Goal: Task Accomplishment & Management: Complete application form

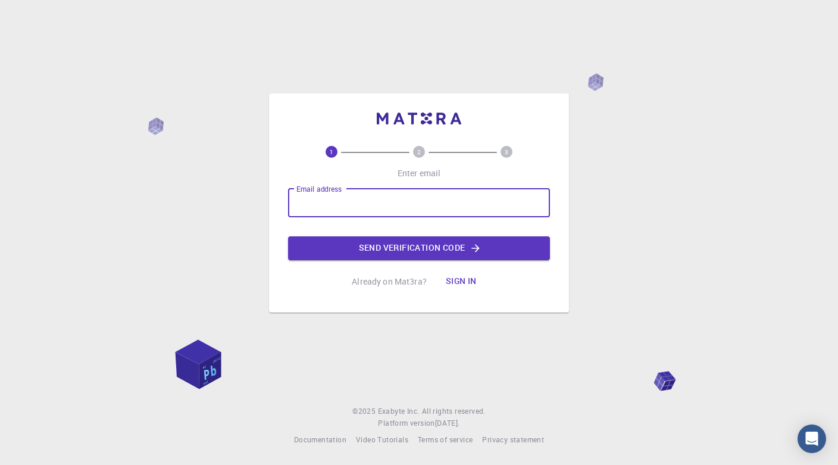
click at [391, 208] on input "Email address" at bounding box center [419, 203] width 262 height 29
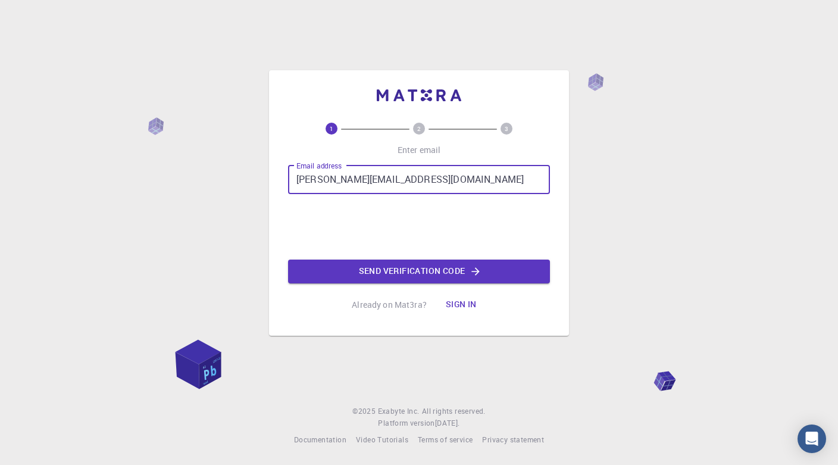
type input "[PERSON_NAME][EMAIL_ADDRESS][DOMAIN_NAME]"
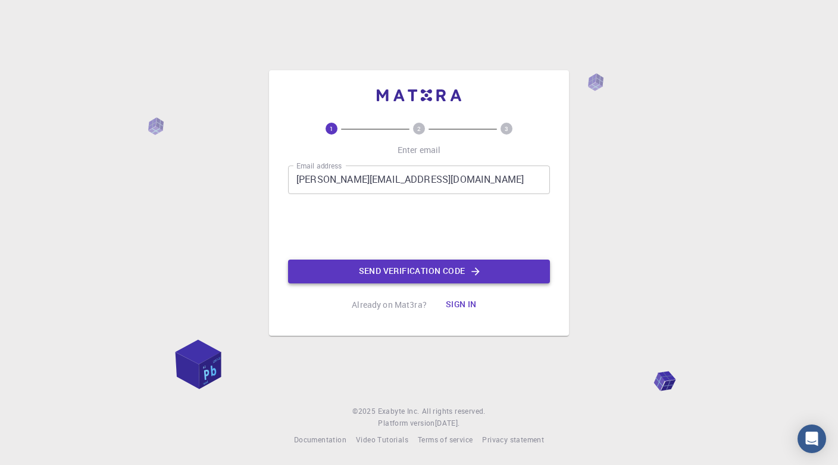
click at [335, 272] on button "Send verification code" at bounding box center [419, 272] width 262 height 24
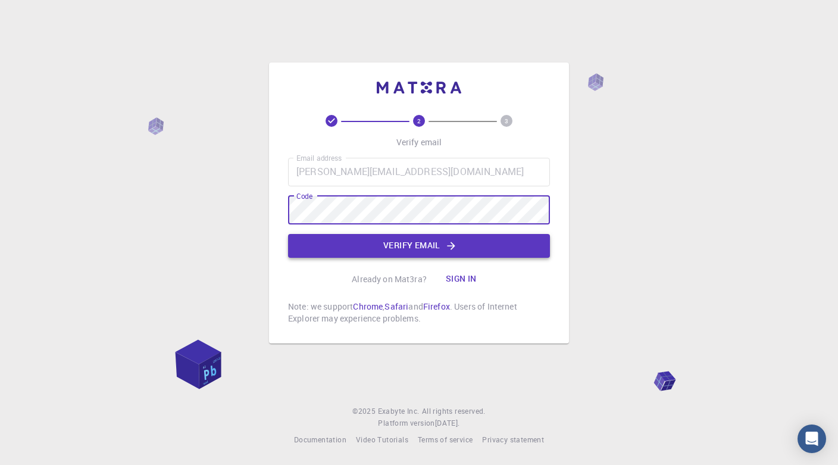
click at [335, 248] on button "Verify email" at bounding box center [419, 246] width 262 height 24
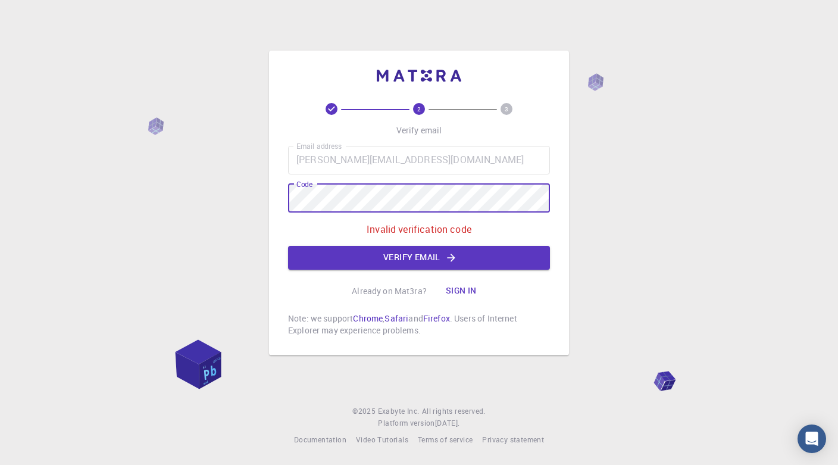
click at [274, 200] on div "2 3 Verify email Email address [PERSON_NAME][EMAIL_ADDRESS][DOMAIN_NAME] Email …" at bounding box center [419, 203] width 300 height 305
click at [325, 263] on button "Verify email" at bounding box center [419, 258] width 262 height 24
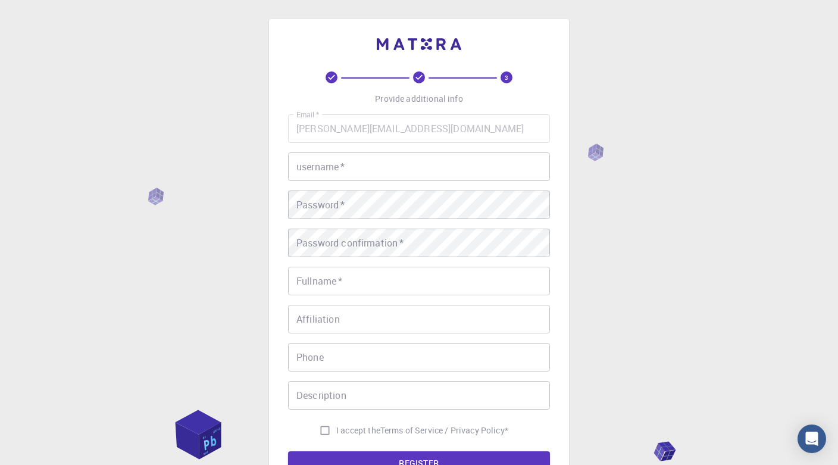
click at [370, 172] on input "username   *" at bounding box center [419, 166] width 262 height 29
type input "adrianae"
click at [263, 265] on div "3 Provide additional info Email   * adriana@hyphaec.tech Email   * username   *…" at bounding box center [419, 303] width 838 height 606
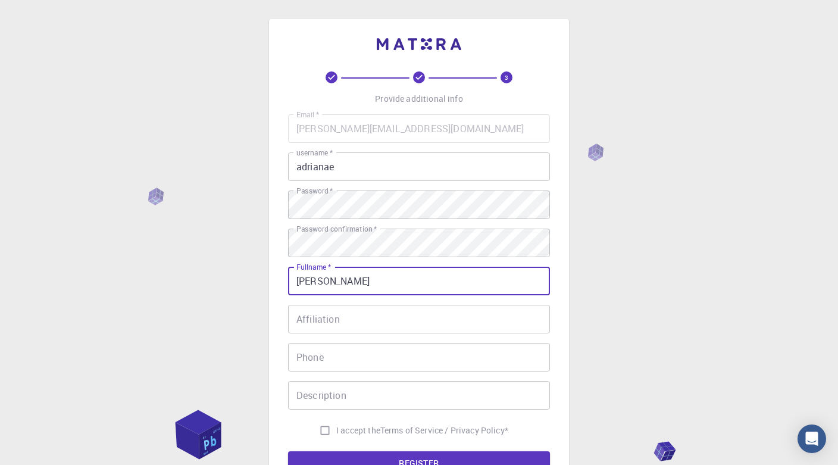
type input "[PERSON_NAME]"
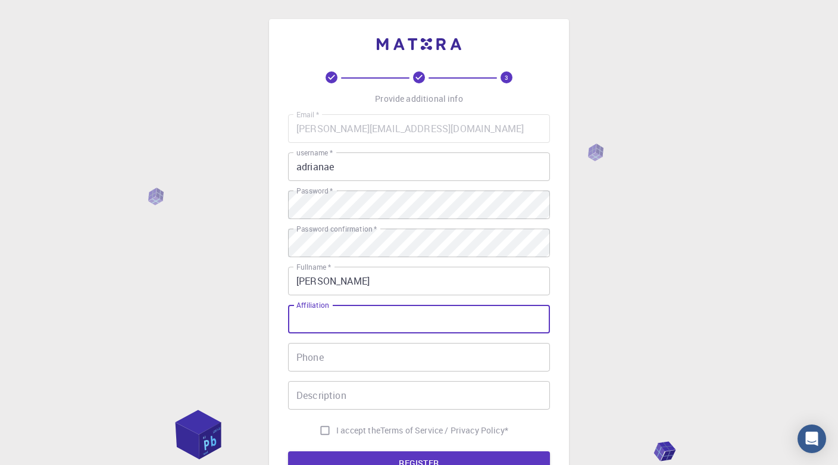
click at [373, 327] on input "Affiliation" at bounding box center [419, 319] width 262 height 29
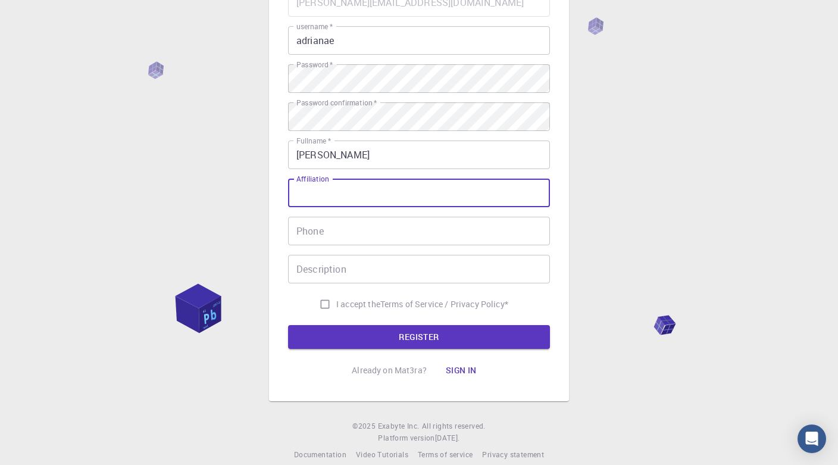
scroll to position [129, 0]
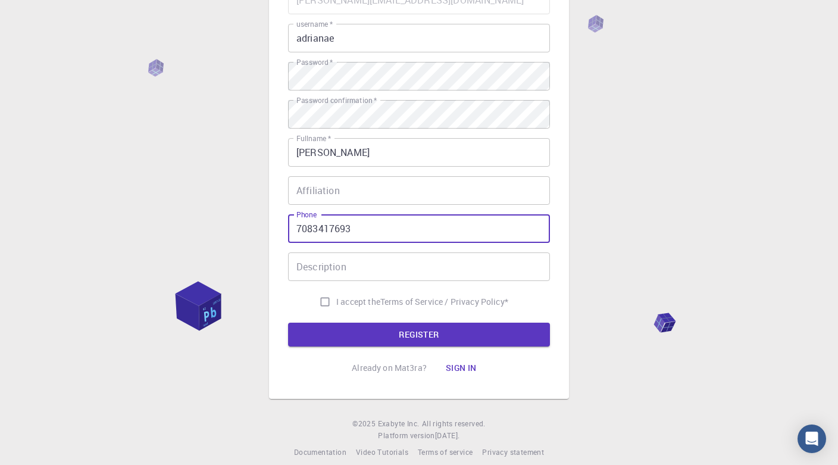
type input "7083417693"
click at [282, 296] on div "3 Provide additional info Email   * adriana@hyphaec.tech Email   * username   *…" at bounding box center [419, 144] width 300 height 508
click at [323, 301] on input "I accept the Terms of Service / Privacy Policy *" at bounding box center [325, 302] width 23 height 23
checkbox input "true"
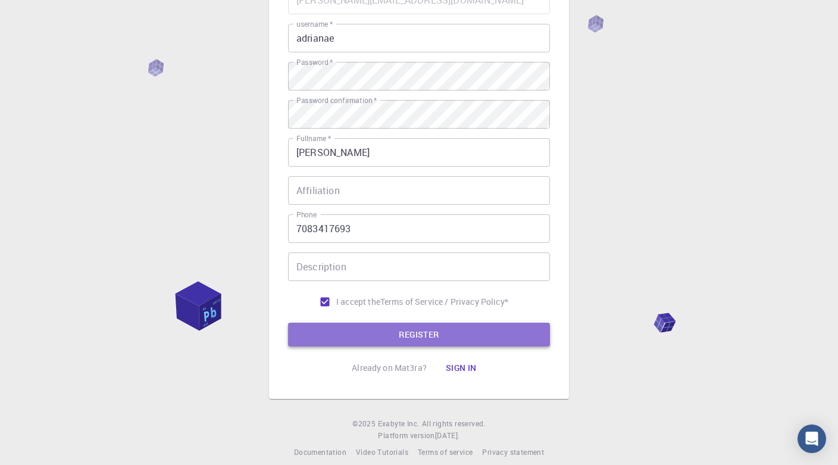
click at [333, 334] on button "REGISTER" at bounding box center [419, 335] width 262 height 24
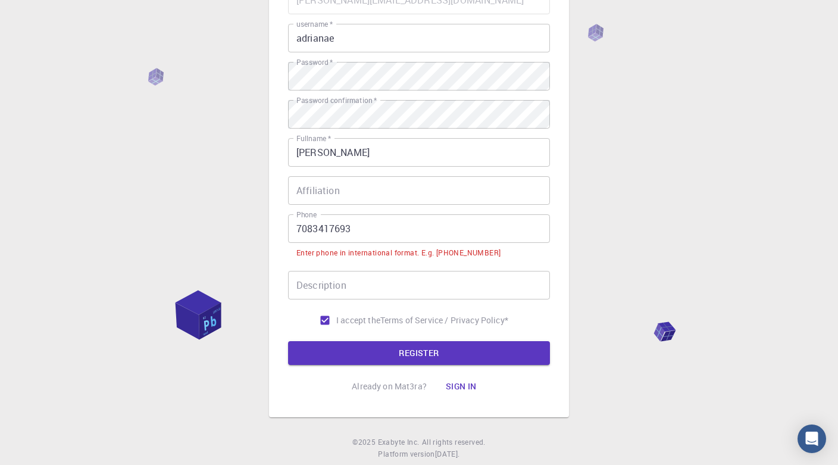
click at [296, 229] on input "7083417693" at bounding box center [419, 228] width 262 height 29
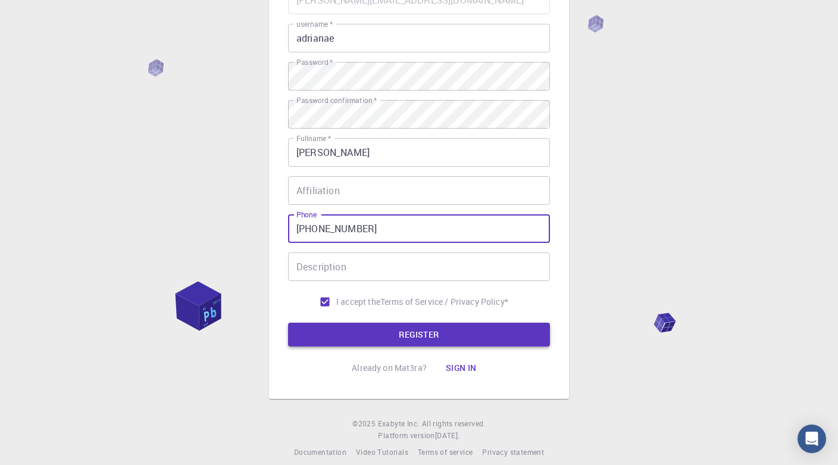
type input "+17083417693"
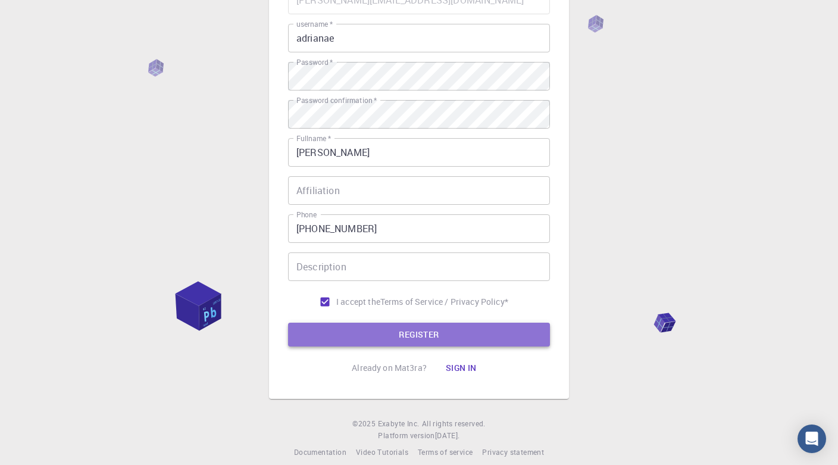
click at [331, 335] on button "REGISTER" at bounding box center [419, 335] width 262 height 24
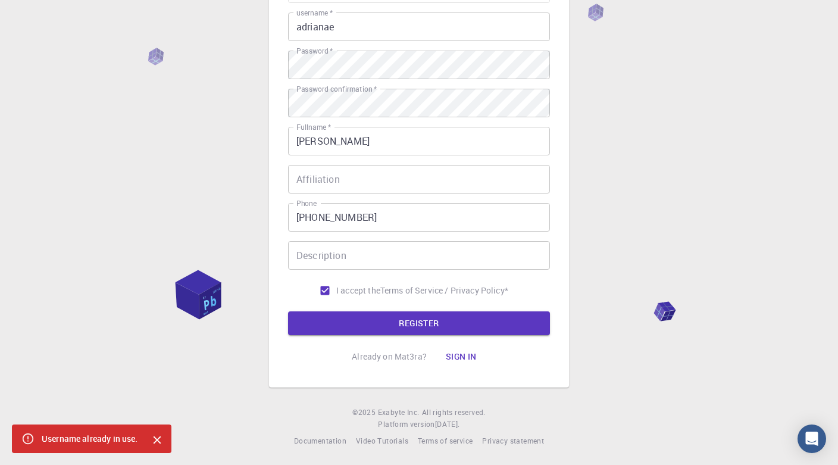
scroll to position [139, 0]
click at [469, 354] on button "Sign in" at bounding box center [461, 357] width 50 height 24
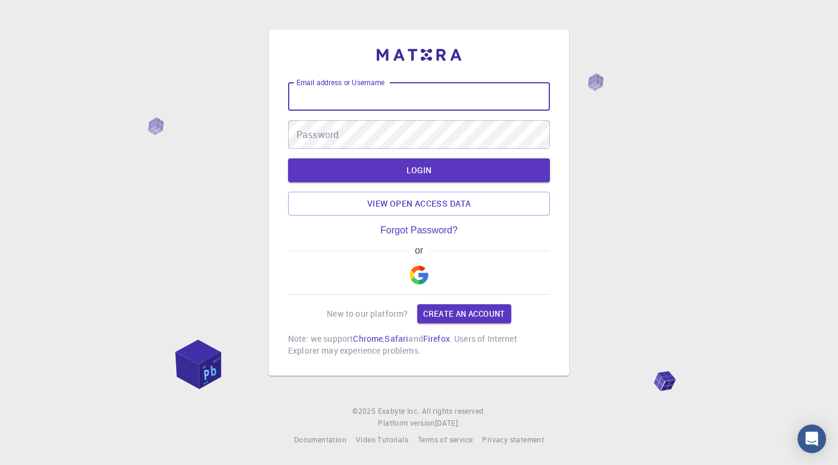
type input "adrianae"
click at [419, 171] on button "LOGIN" at bounding box center [419, 170] width 262 height 24
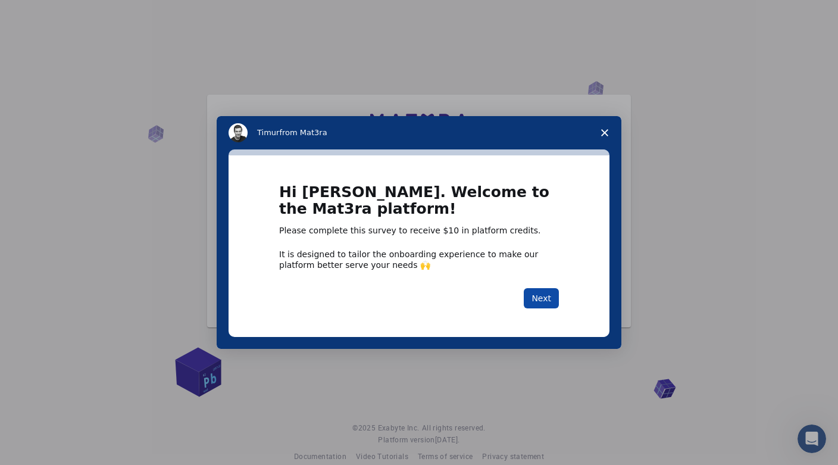
click at [554, 300] on button "Next" at bounding box center [541, 298] width 35 height 20
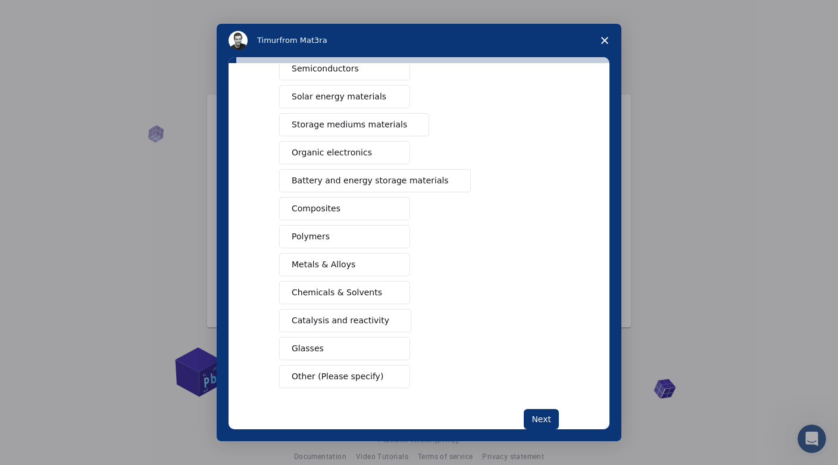
scroll to position [82, 0]
click at [388, 236] on span "Intercom messenger" at bounding box center [393, 237] width 10 height 10
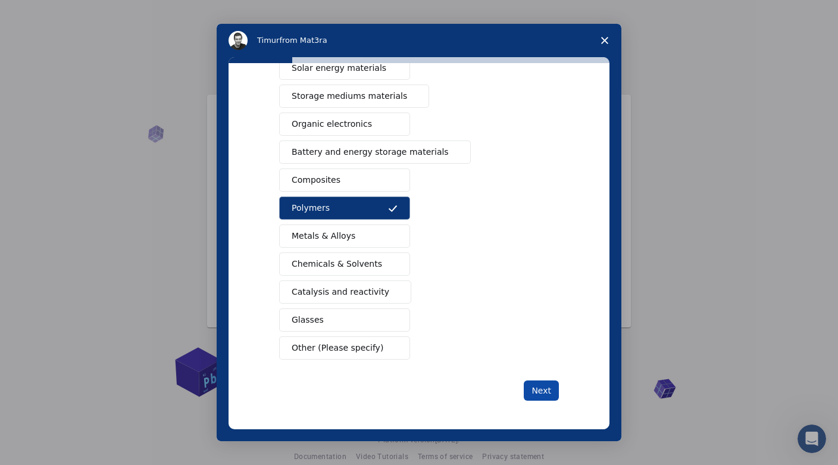
scroll to position [110, 0]
click at [531, 389] on button "Next" at bounding box center [541, 390] width 35 height 20
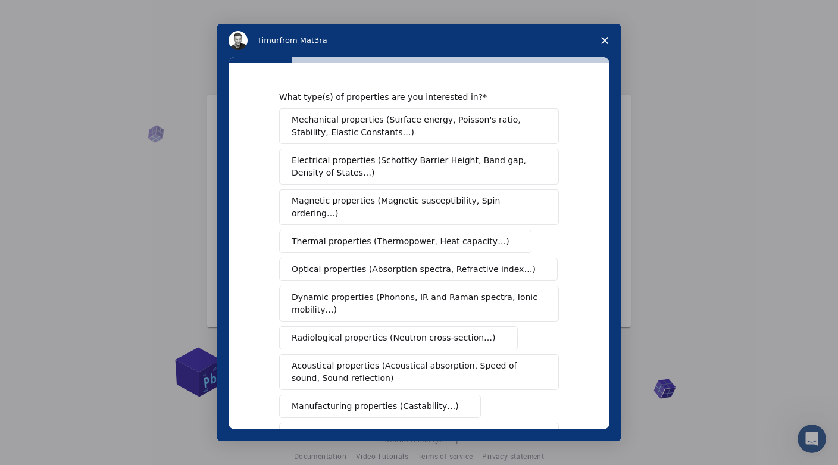
click at [502, 127] on span "Mechanical properties (Surface energy, Poisson's ratio, Stability, Elastic Cons…" at bounding box center [416, 126] width 248 height 25
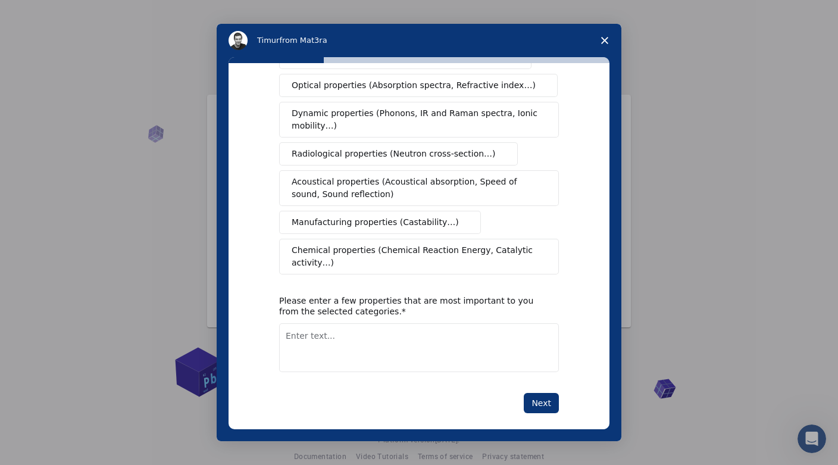
scroll to position [183, 0]
click at [472, 249] on span "Chemical properties (Chemical Reaction Energy, Catalytic activity…)" at bounding box center [415, 257] width 246 height 25
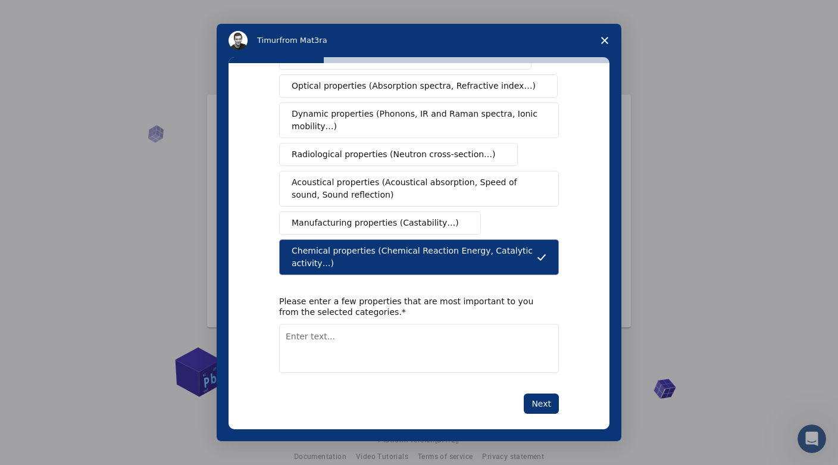
click at [430, 329] on textarea "Enter text..." at bounding box center [419, 348] width 280 height 49
type textarea "Rheology and behavior. Heat processing."
click at [537, 397] on button "Next" at bounding box center [541, 404] width 35 height 20
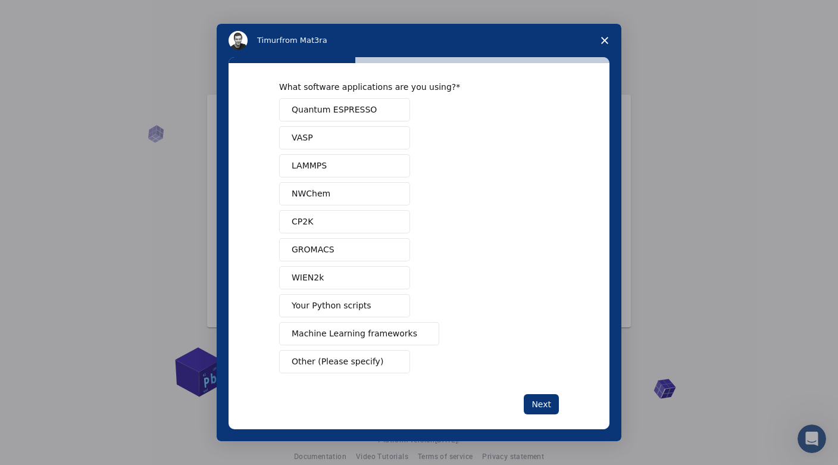
scroll to position [0, 0]
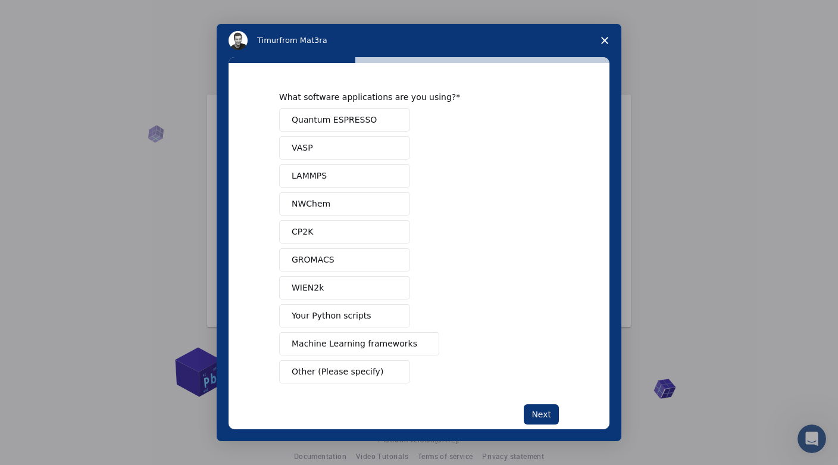
click at [361, 176] on button "LAMMPS" at bounding box center [344, 175] width 131 height 23
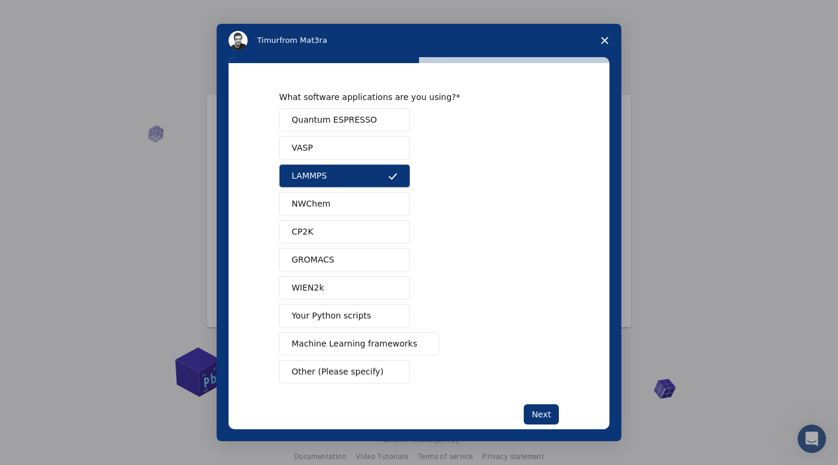
click at [348, 316] on span "Your Python scripts" at bounding box center [332, 316] width 80 height 13
click at [348, 337] on button "Machine Learning frameworks" at bounding box center [359, 343] width 160 height 23
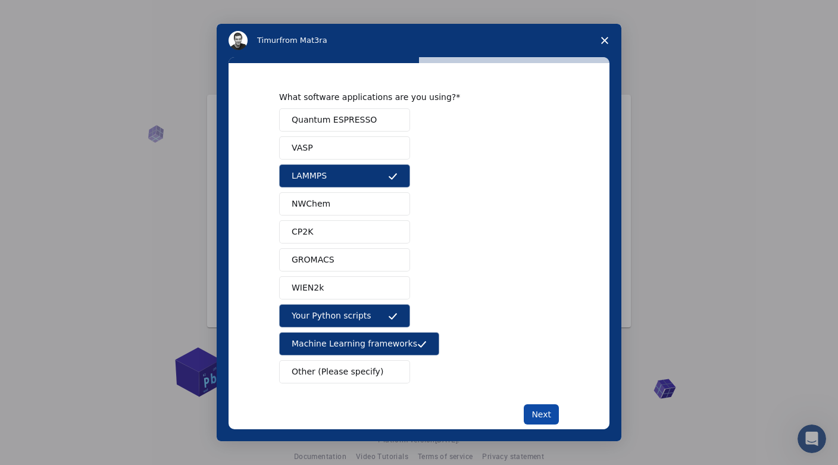
click at [538, 413] on button "Next" at bounding box center [541, 414] width 35 height 20
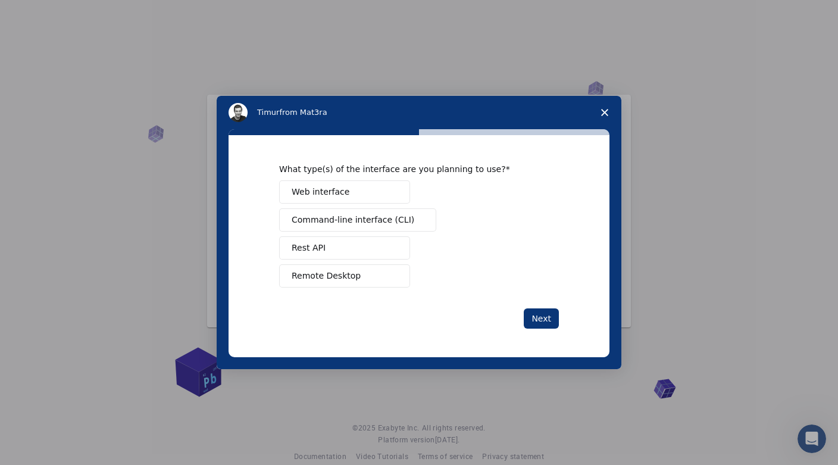
click at [372, 190] on button "Web interface" at bounding box center [344, 191] width 131 height 23
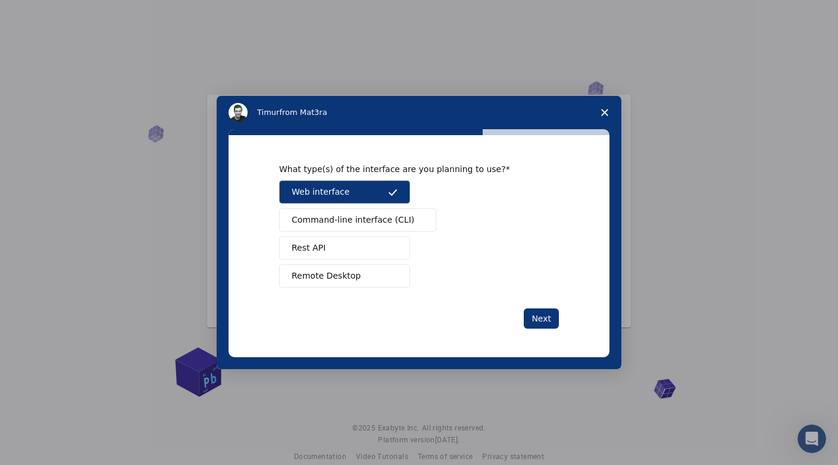
click at [361, 221] on span "Command-line interface (CLI)" at bounding box center [353, 220] width 123 height 13
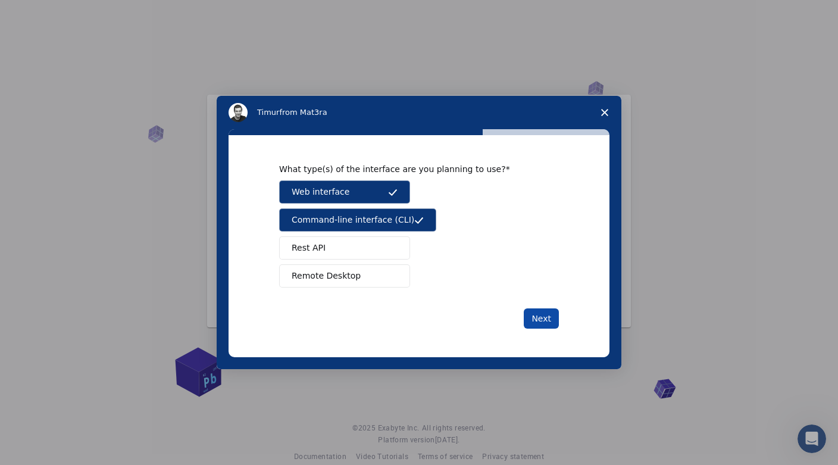
click at [554, 324] on button "Next" at bounding box center [541, 318] width 35 height 20
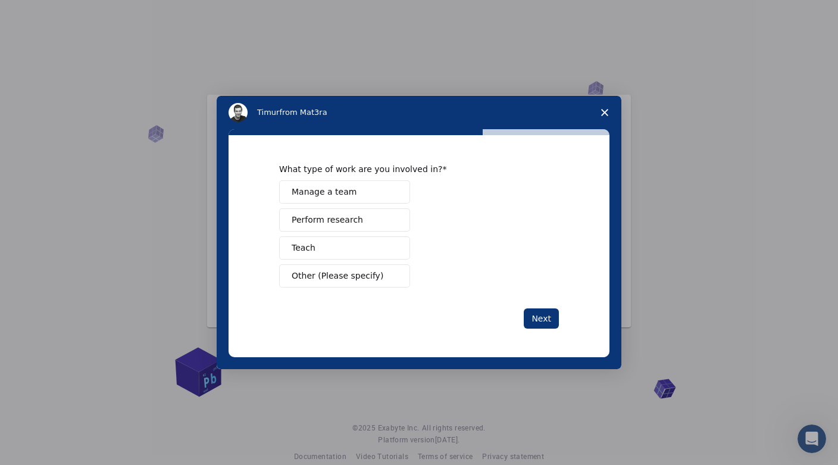
click at [351, 229] on button "Perform research" at bounding box center [344, 219] width 131 height 23
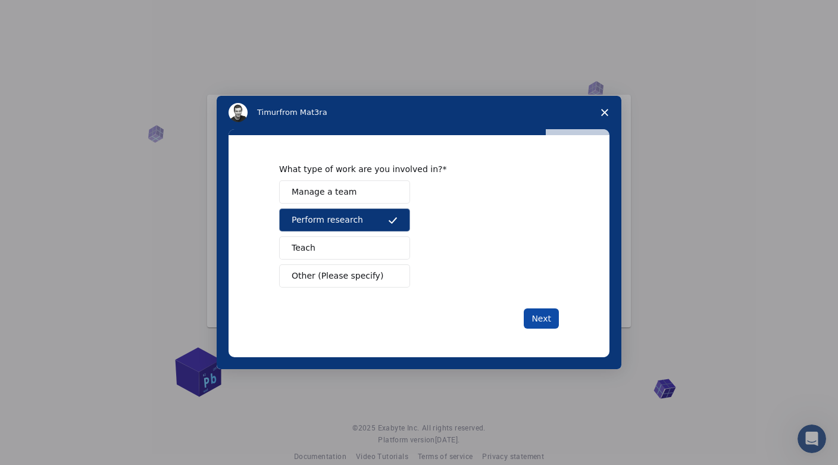
click at [540, 316] on button "Next" at bounding box center [541, 318] width 35 height 20
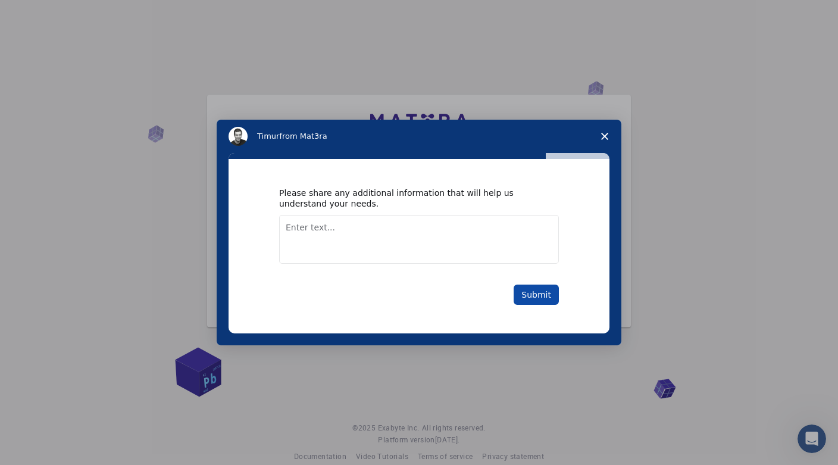
click at [540, 294] on button "Submit" at bounding box center [536, 295] width 45 height 20
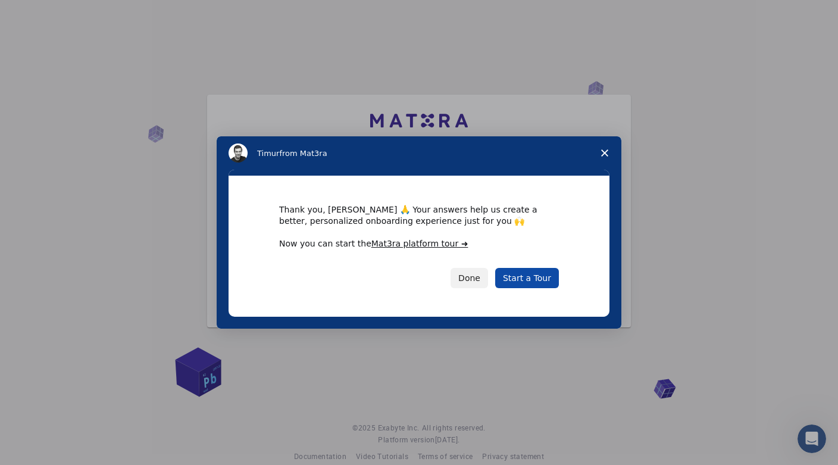
click at [531, 277] on link "Start a Tour" at bounding box center [527, 278] width 64 height 20
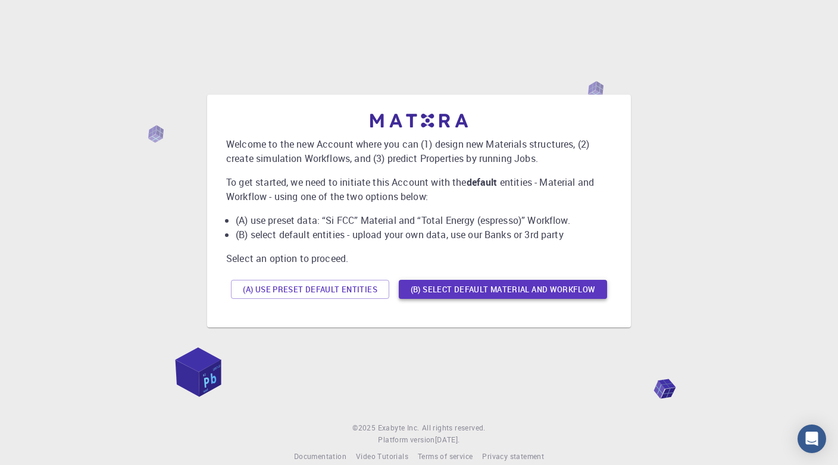
click at [451, 290] on button "(B) Select default material and workflow" at bounding box center [503, 289] width 208 height 19
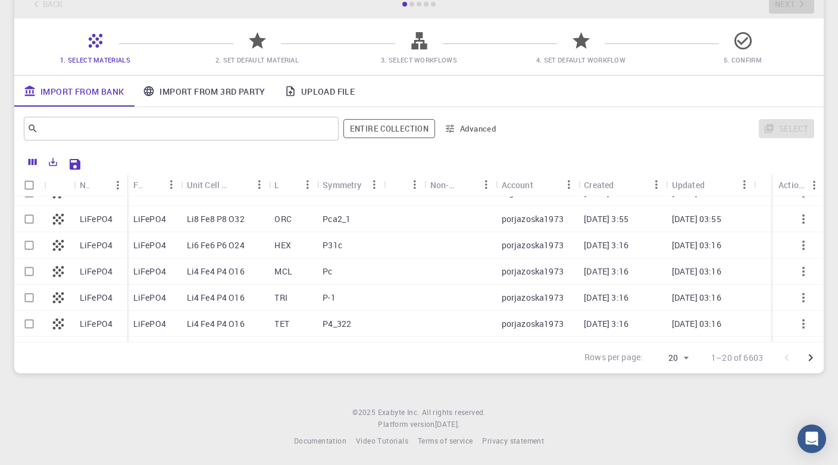
scroll to position [74, 0]
click at [394, 380] on div "Initial Account Setup for [PERSON_NAME] Select Materials, Workflows and assign …" at bounding box center [419, 157] width 838 height 462
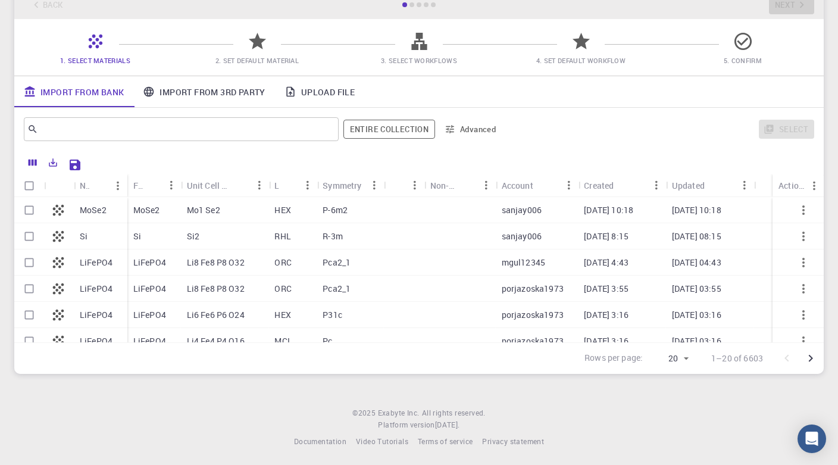
scroll to position [0, 0]
click at [282, 214] on p "HEX" at bounding box center [282, 210] width 16 height 12
checkbox input "true"
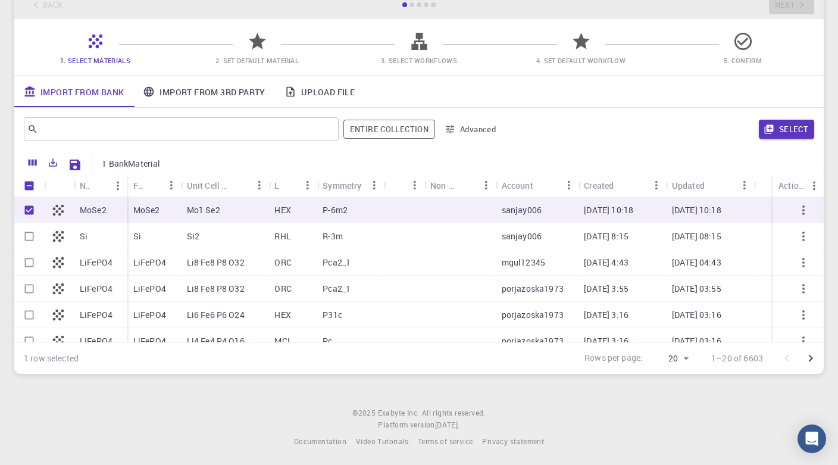
click at [282, 214] on p "HEX" at bounding box center [282, 210] width 16 height 12
checkbox input "false"
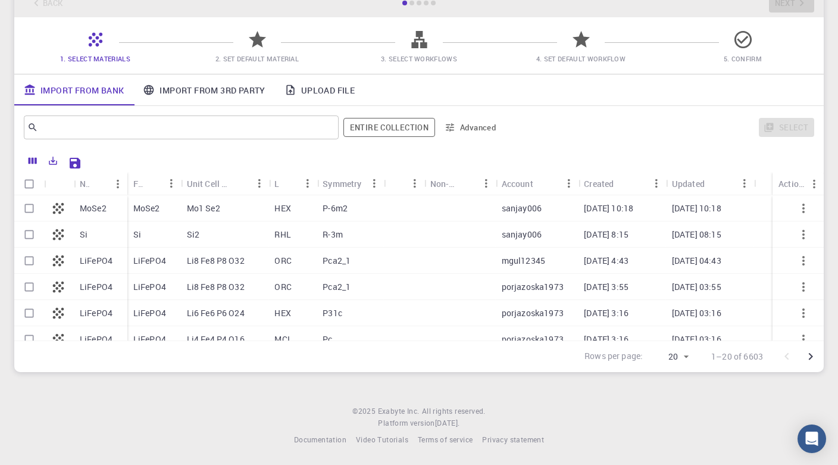
scroll to position [74, 0]
click at [27, 240] on input "Select row" at bounding box center [29, 236] width 23 height 23
checkbox input "true"
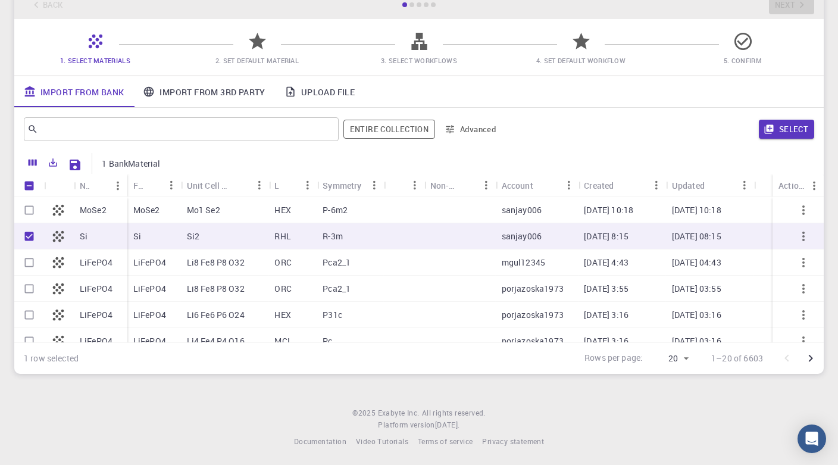
checkbox input "true"
click at [781, 129] on button "Select" at bounding box center [786, 129] width 55 height 19
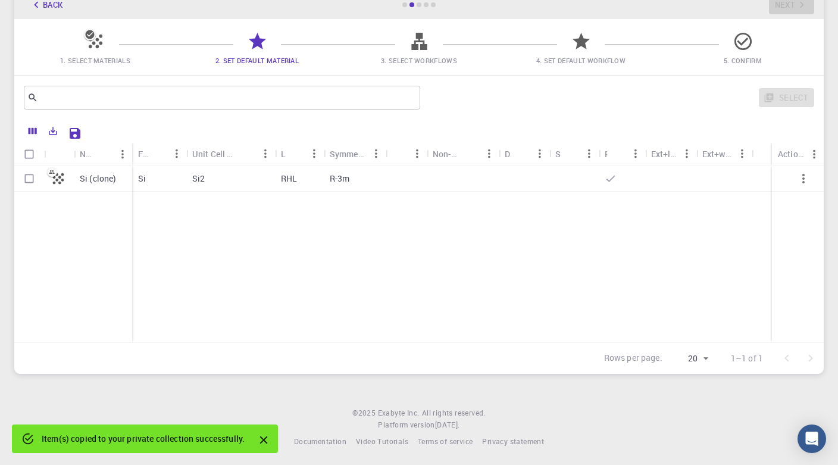
click at [377, 186] on div "R-3m" at bounding box center [355, 179] width 62 height 26
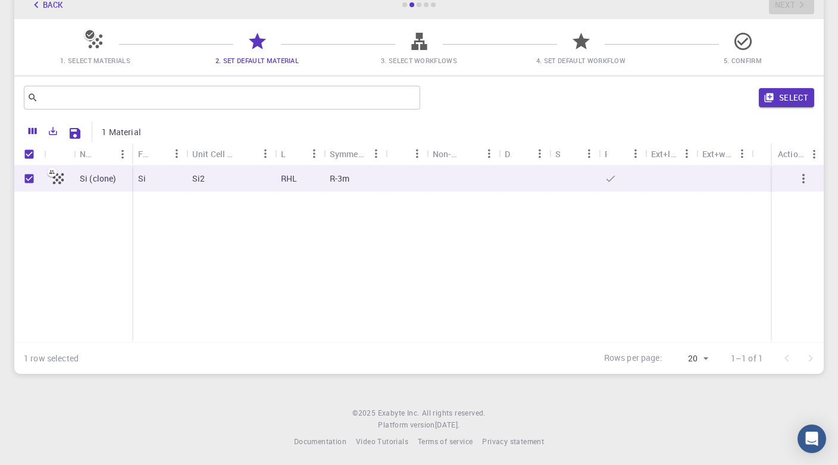
checkbox input "true"
click at [779, 98] on button "Select" at bounding box center [786, 97] width 55 height 19
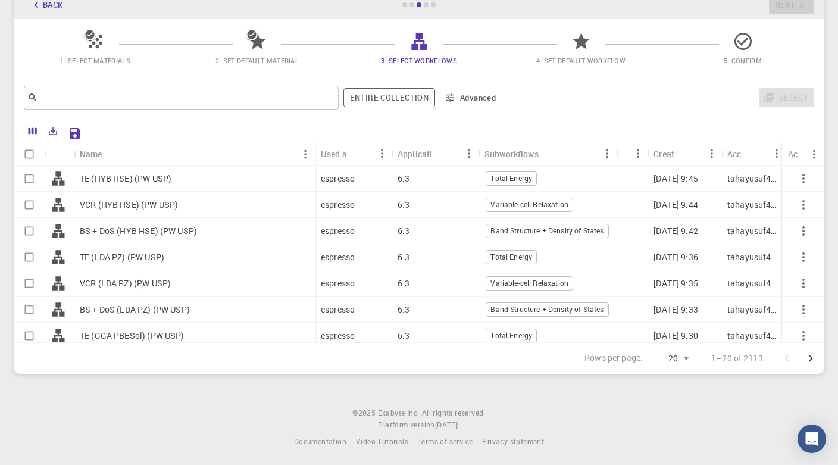
click at [99, 231] on p "BS + DoS (HYB HSE) (PW USP)" at bounding box center [138, 231] width 117 height 12
checkbox input "true"
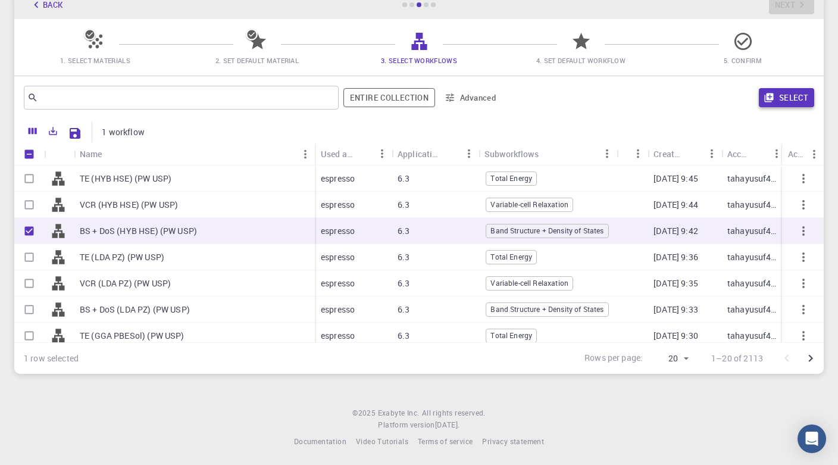
click at [778, 100] on button "Select" at bounding box center [786, 97] width 55 height 19
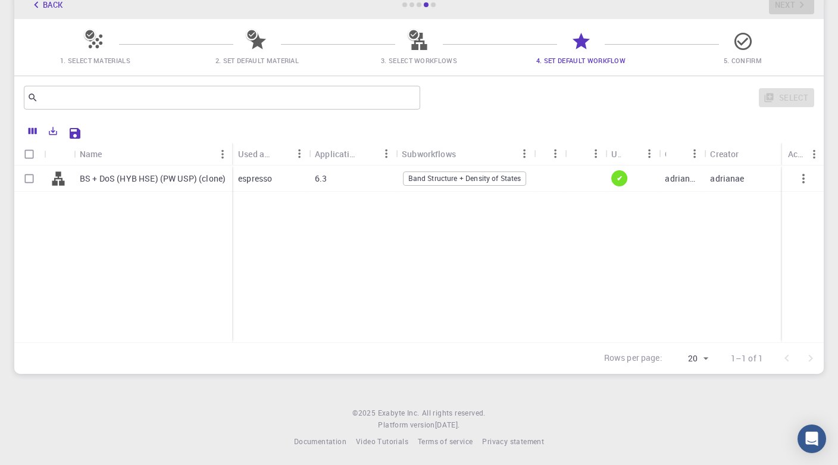
click at [27, 180] on input "Select row" at bounding box center [29, 178] width 23 height 23
checkbox input "true"
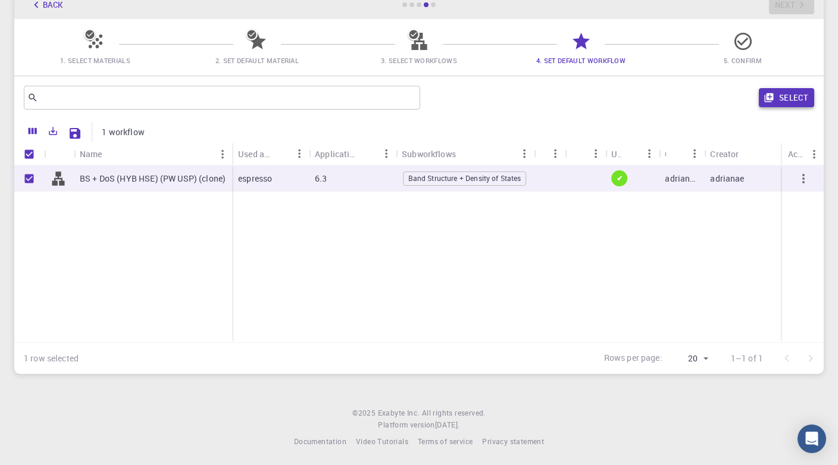
click at [781, 96] on button "Select" at bounding box center [786, 97] width 55 height 19
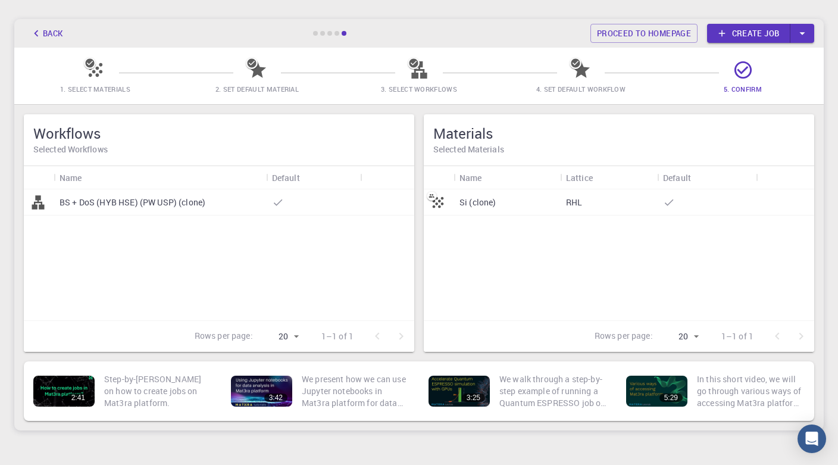
scroll to position [42, 0]
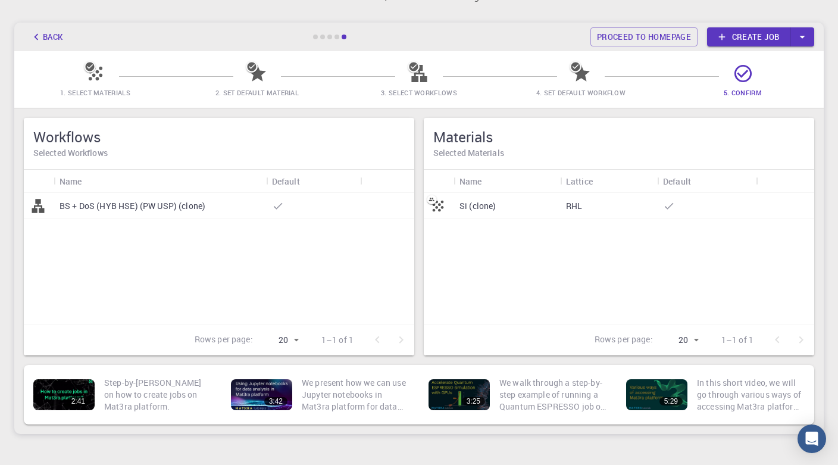
click at [766, 38] on link "Create job" at bounding box center [748, 36] width 83 height 19
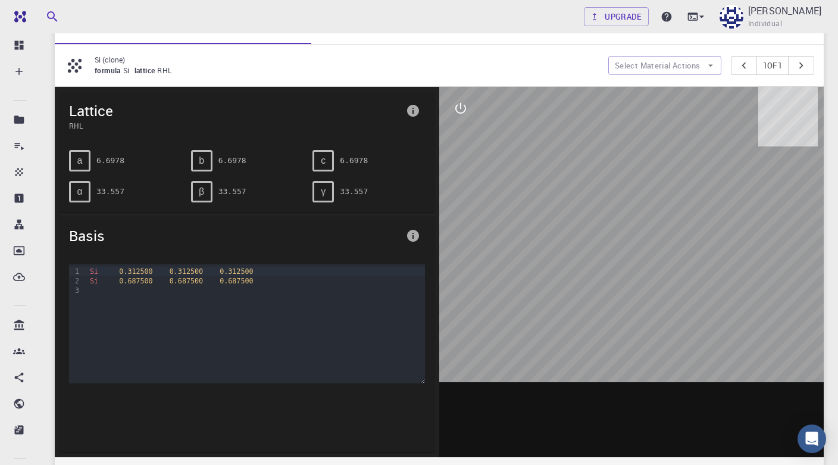
drag, startPoint x: 629, startPoint y: 202, endPoint x: 596, endPoint y: 191, distance: 34.8
click at [596, 191] on div at bounding box center [631, 272] width 385 height 370
drag, startPoint x: 632, startPoint y: 189, endPoint x: 664, endPoint y: 199, distance: 33.3
click at [664, 199] on div at bounding box center [631, 272] width 385 height 370
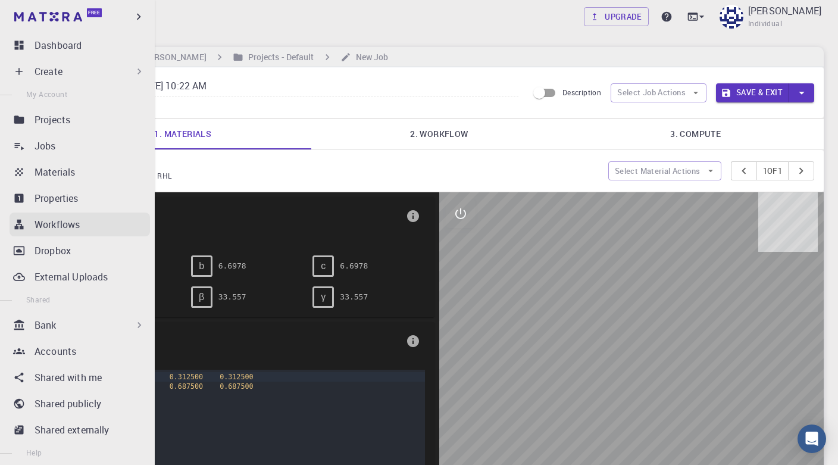
click at [23, 230] on link "Workflows" at bounding box center [80, 225] width 141 height 24
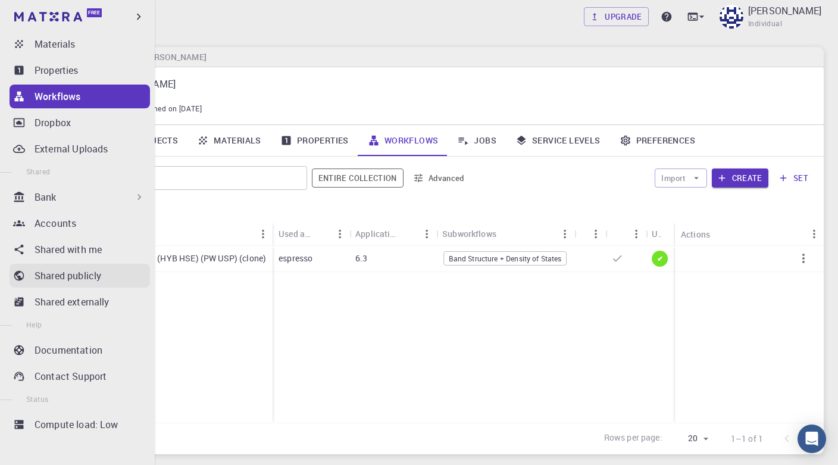
scroll to position [128, 0]
click at [102, 195] on div "Bank" at bounding box center [90, 197] width 111 height 14
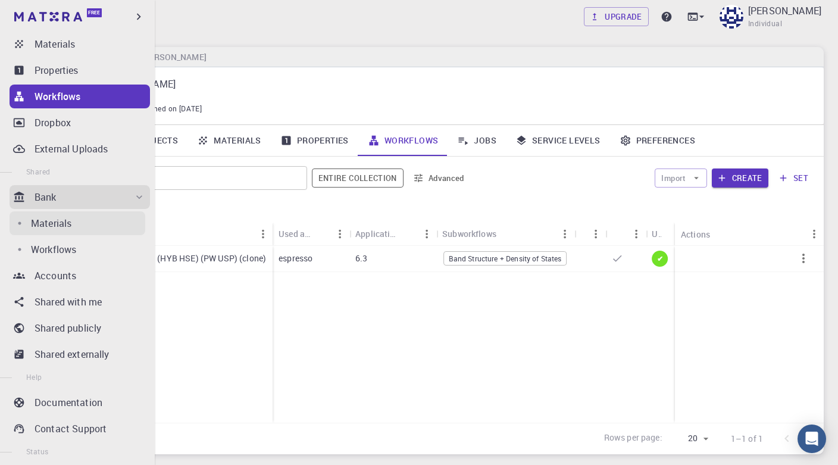
click at [96, 223] on div "Materials" at bounding box center [88, 223] width 114 height 14
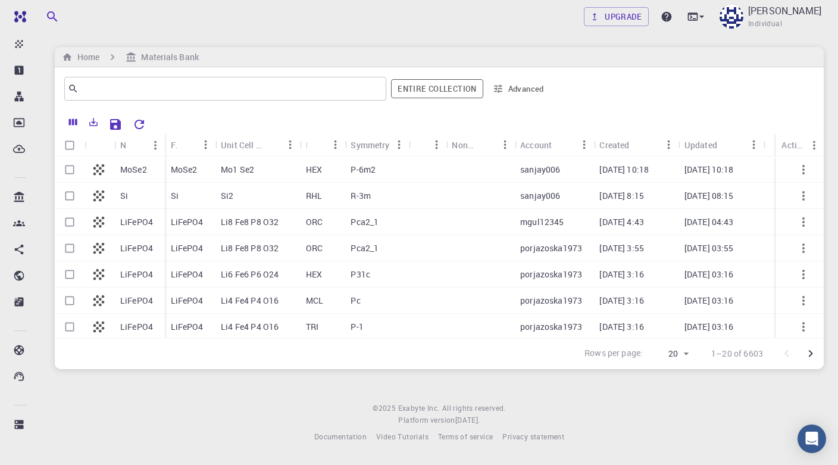
click at [501, 87] on icon "button" at bounding box center [498, 88] width 11 height 11
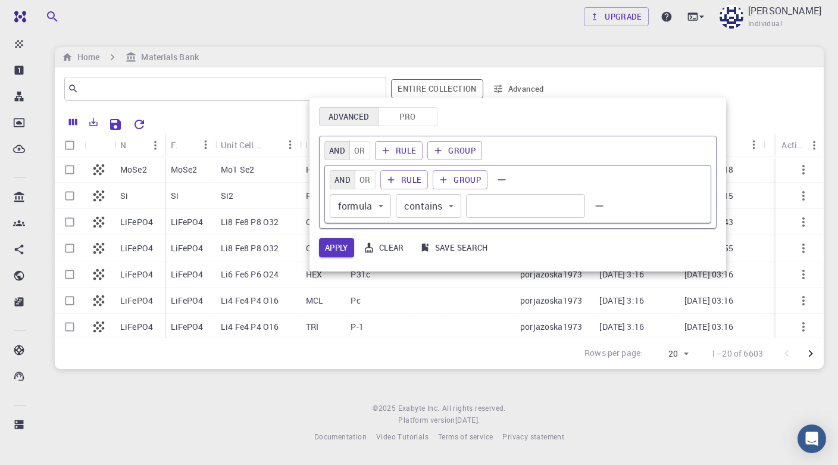
click at [477, 65] on div at bounding box center [419, 232] width 838 height 465
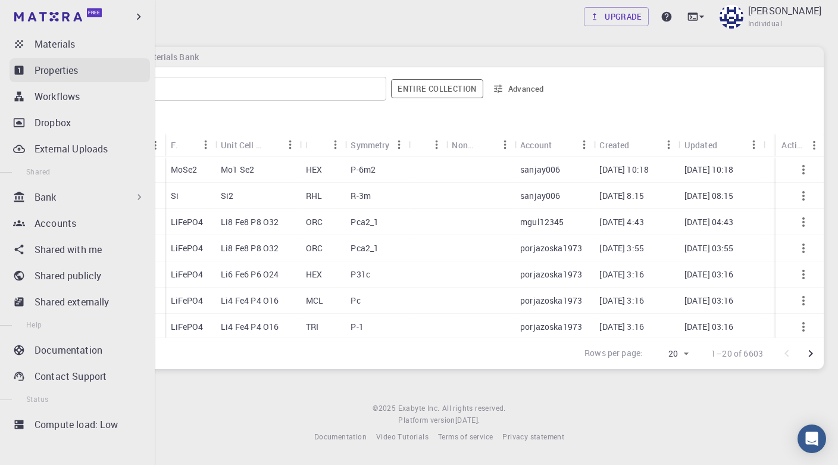
click at [55, 67] on p "Properties" at bounding box center [57, 70] width 44 height 14
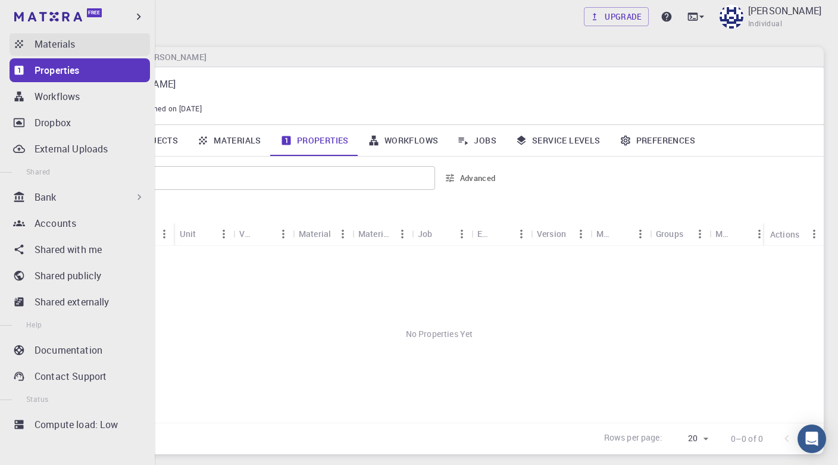
click at [51, 43] on p "Materials" at bounding box center [55, 44] width 40 height 14
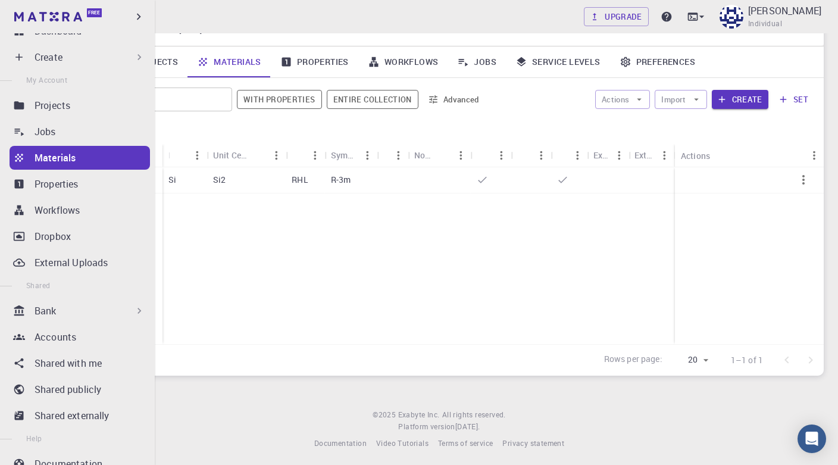
scroll to position [12, 0]
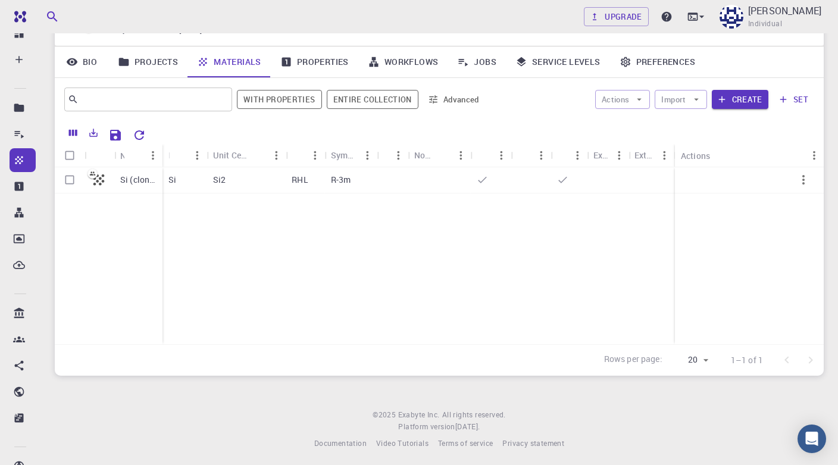
click at [279, 327] on div "Si (clone) Si Si2 RHL R-3m" at bounding box center [439, 255] width 769 height 177
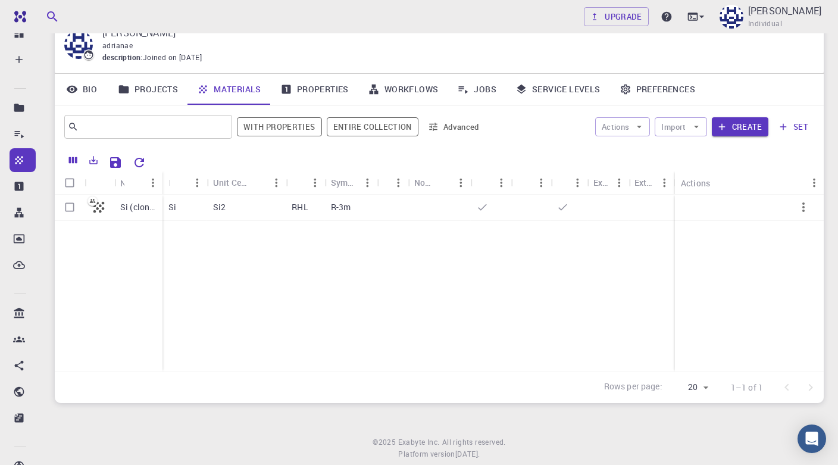
scroll to position [45, 0]
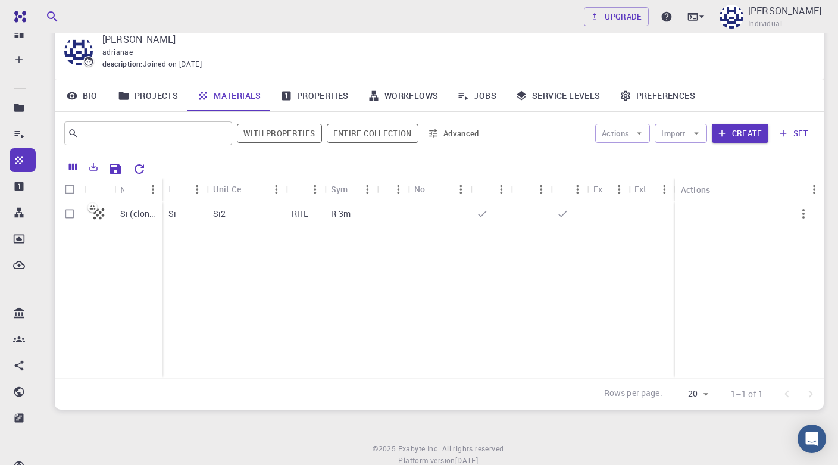
click at [391, 95] on link "Workflows" at bounding box center [403, 95] width 90 height 31
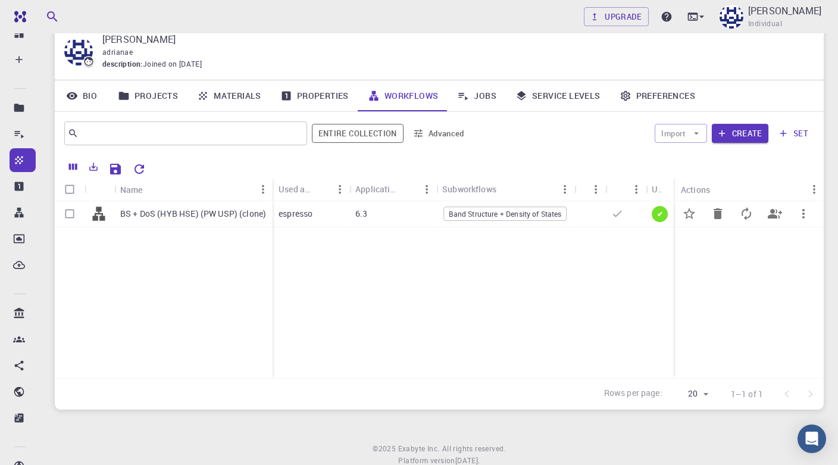
click at [511, 214] on span "Band Structure + Density of States" at bounding box center [505, 214] width 121 height 10
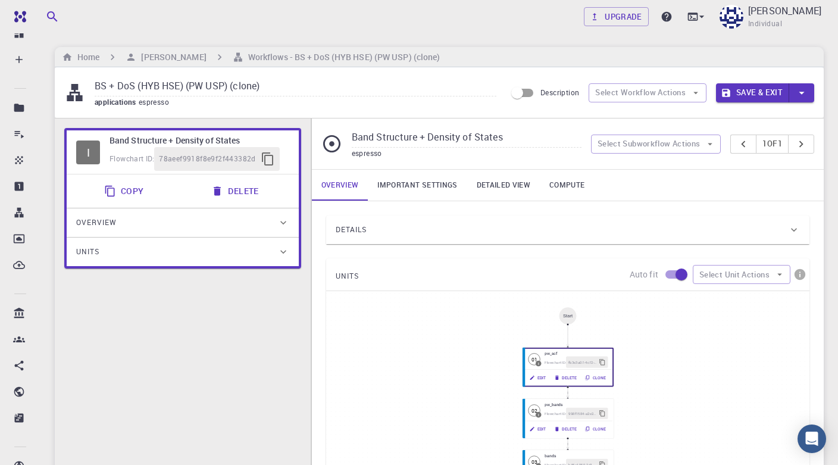
click at [129, 138] on h6 "Band Structure + Density of States" at bounding box center [200, 140] width 180 height 13
click at [83, 145] on div "I" at bounding box center [88, 153] width 24 height 24
click at [154, 229] on div "Overview" at bounding box center [176, 222] width 201 height 19
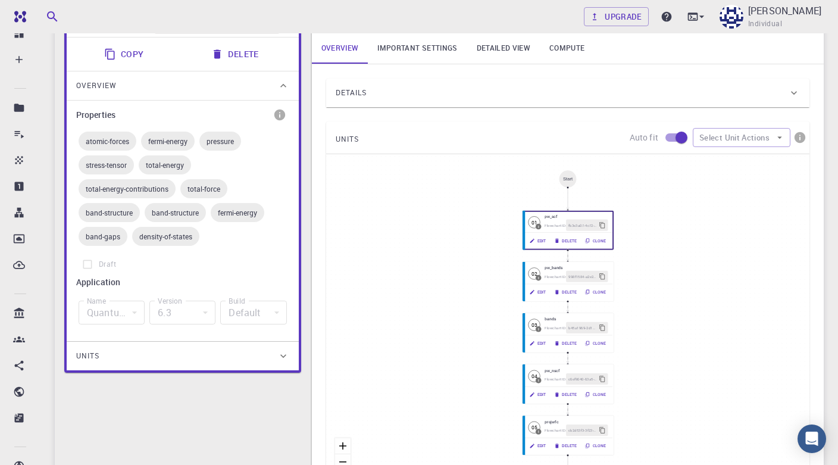
scroll to position [149, 0]
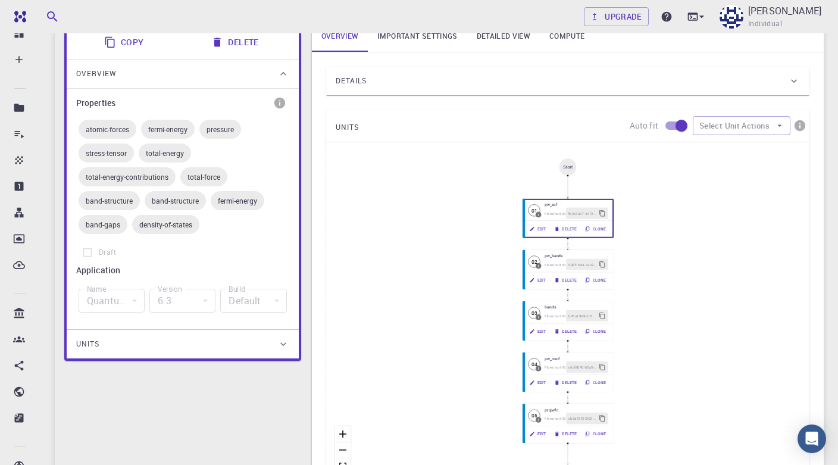
click at [214, 335] on div "Units" at bounding box center [176, 344] width 201 height 19
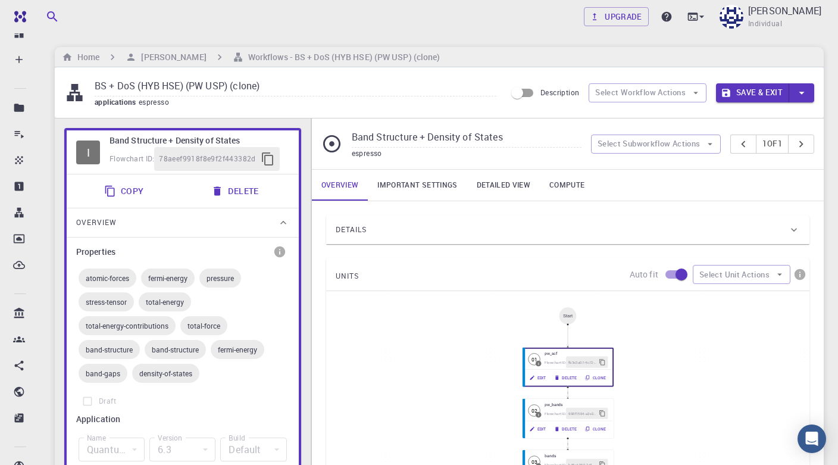
scroll to position [0, 0]
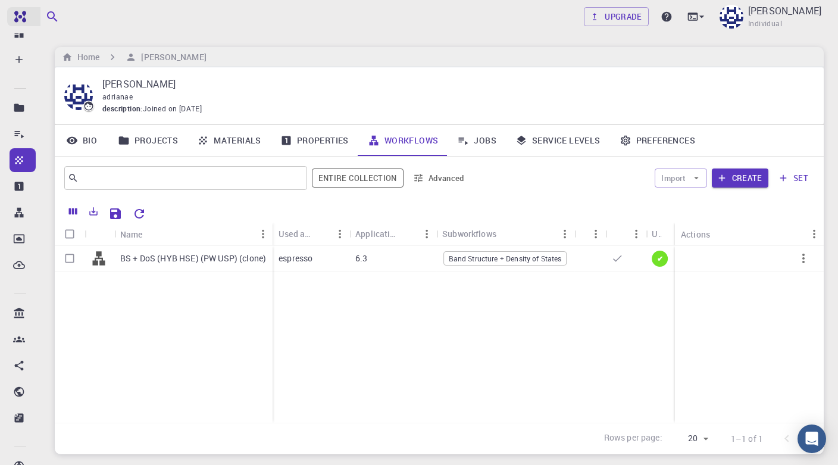
scroll to position [45, 0]
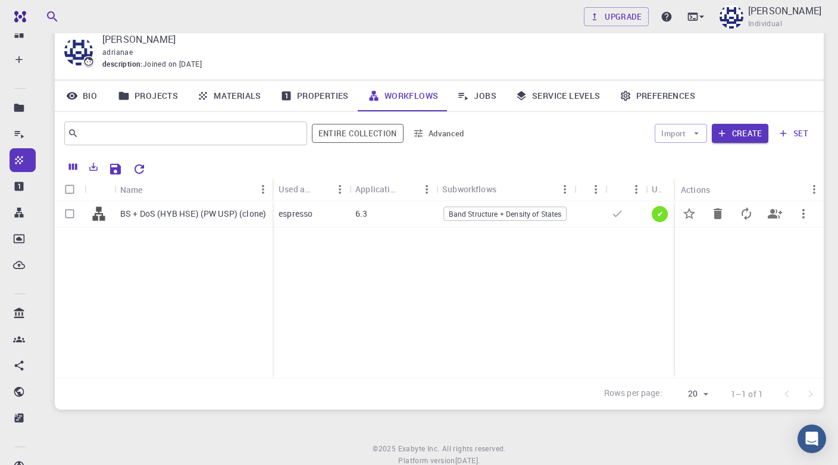
click at [115, 214] on div "BS + DoS (HYB HSE) (PW USP) (clone)" at bounding box center [193, 214] width 158 height 26
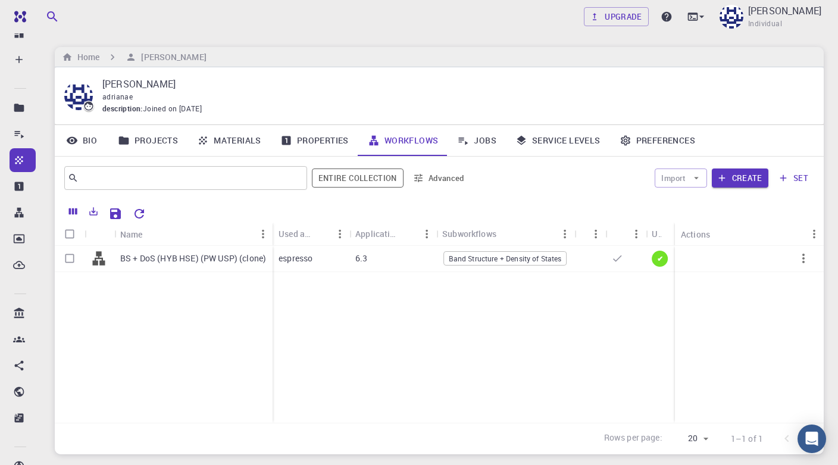
scroll to position [45, 0]
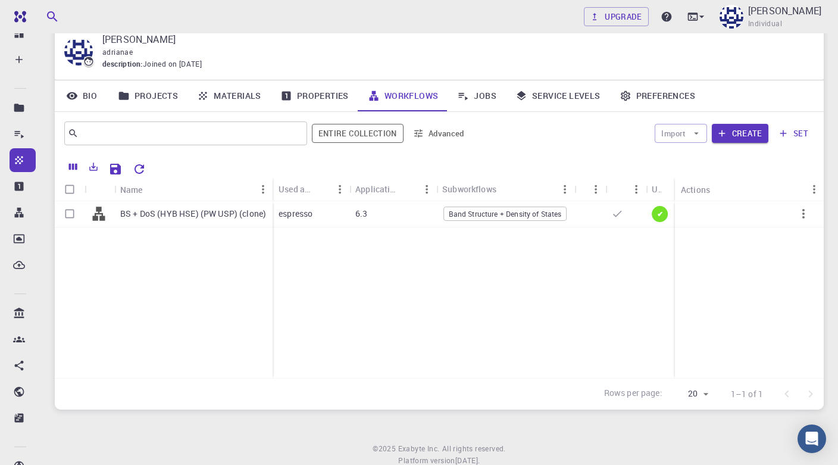
click at [482, 94] on link "Jobs" at bounding box center [477, 95] width 58 height 31
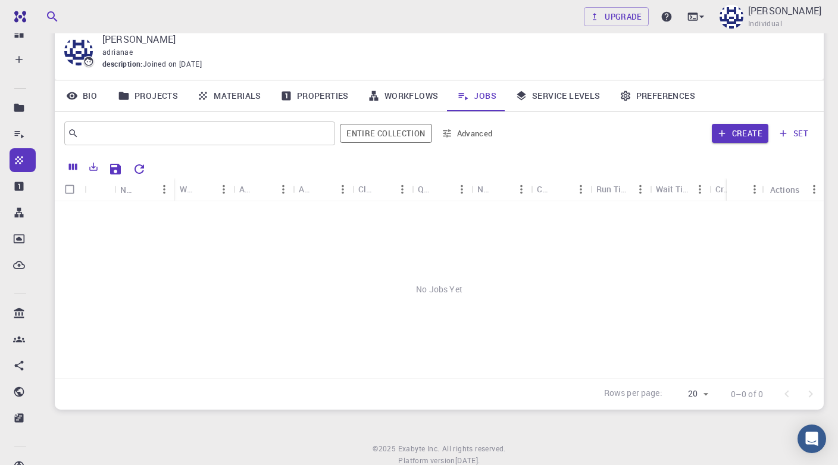
click at [532, 96] on link "Service Levels" at bounding box center [558, 95] width 104 height 31
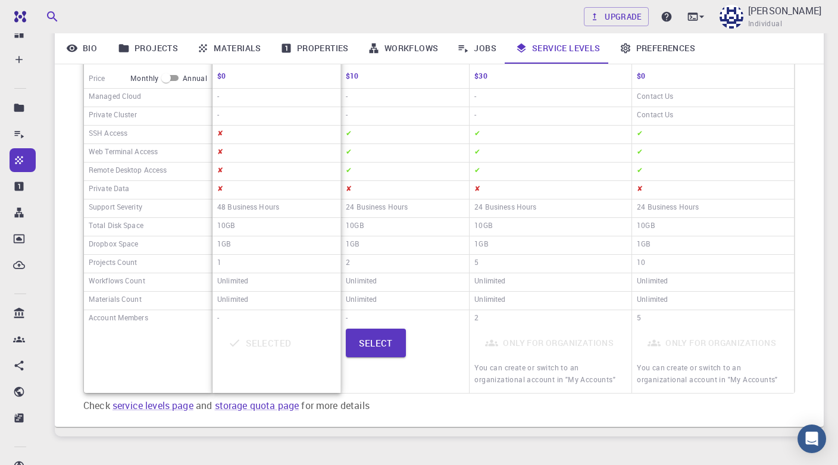
scroll to position [218, 0]
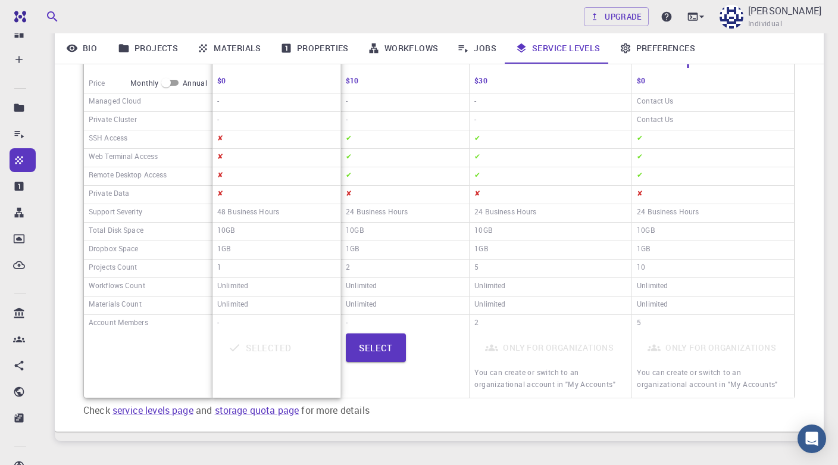
click at [619, 108] on div "-" at bounding box center [551, 102] width 162 height 18
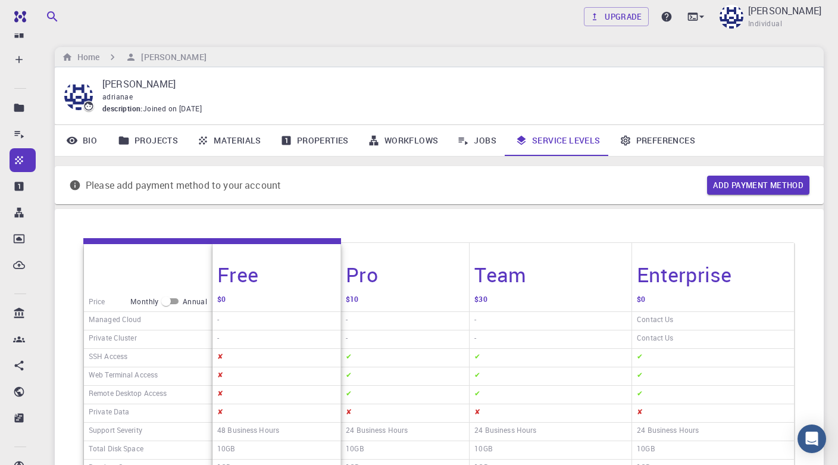
scroll to position [0, 0]
click at [726, 236] on div "Price Monthly Annual Managed Cloud Private Cluster SSH Access Web Terminal Acce…" at bounding box center [439, 429] width 769 height 441
click at [626, 137] on icon at bounding box center [626, 141] width 10 height 10
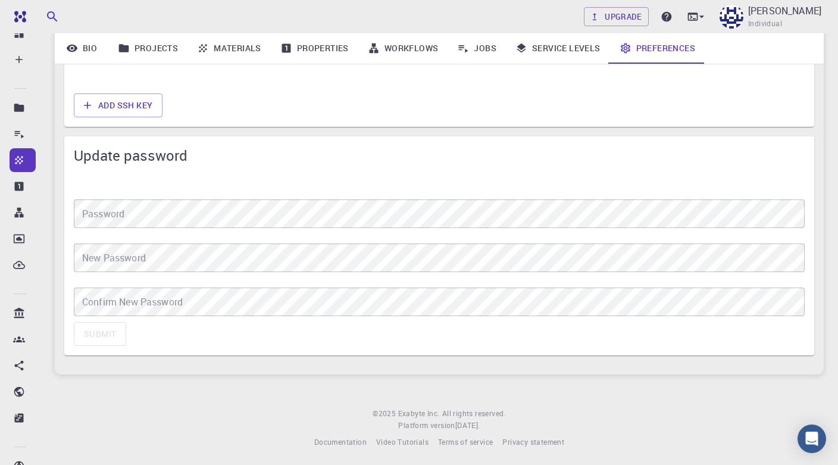
scroll to position [981, 0]
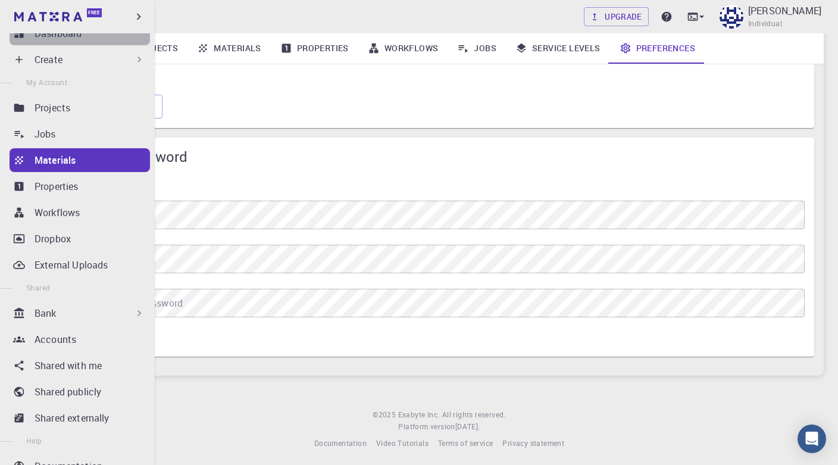
click at [40, 42] on link "Dashboard" at bounding box center [80, 33] width 141 height 24
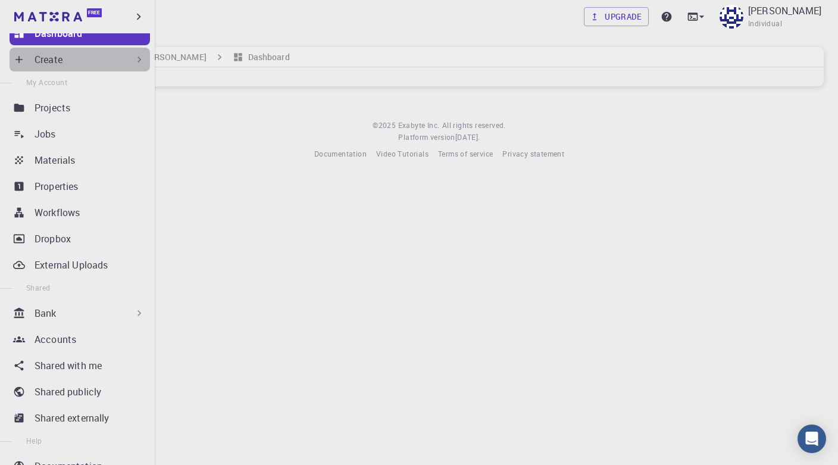
click at [103, 67] on div "Create" at bounding box center [80, 60] width 141 height 24
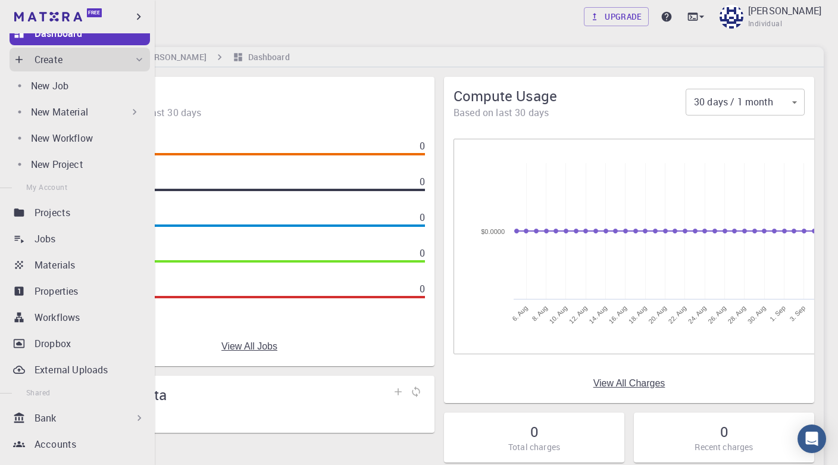
click at [118, 114] on div "New Material" at bounding box center [86, 112] width 110 height 14
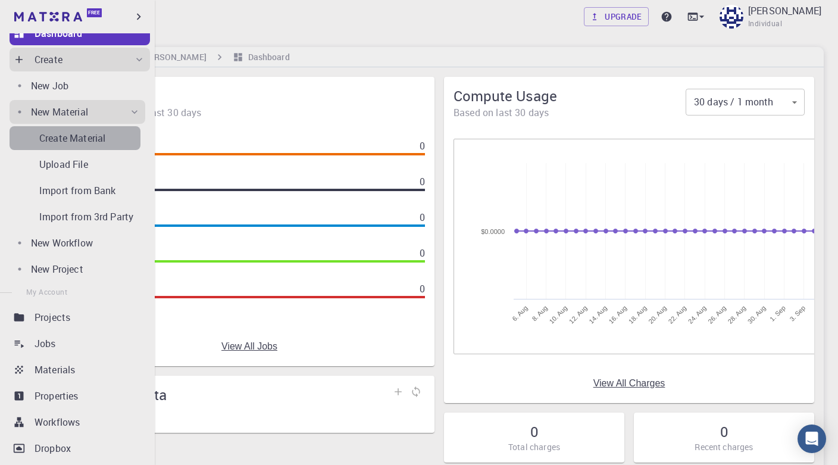
click at [108, 141] on div "Create Material" at bounding box center [89, 138] width 101 height 14
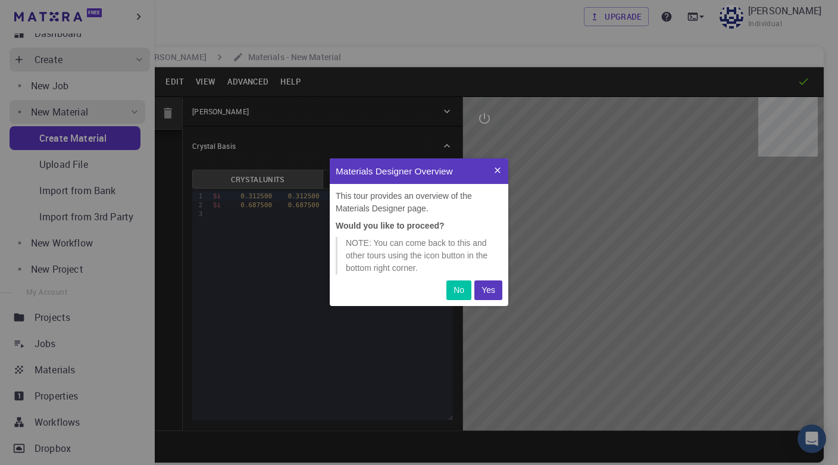
scroll to position [148, 179]
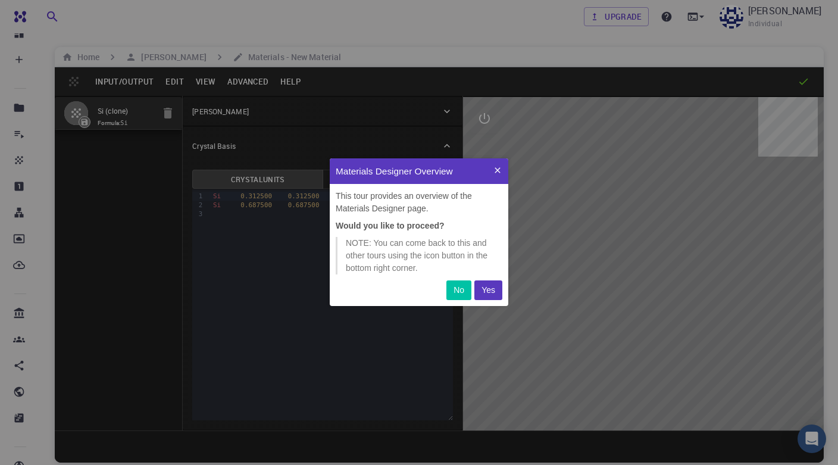
click at [496, 289] on button "Yes" at bounding box center [489, 290] width 28 height 20
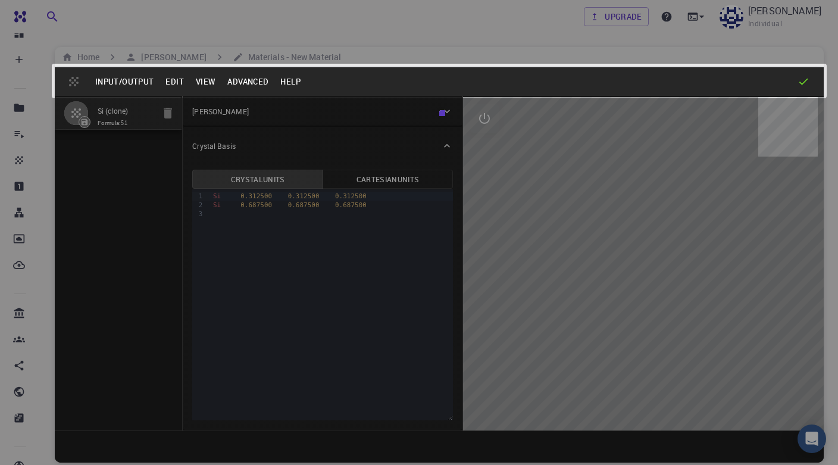
scroll to position [136, 179]
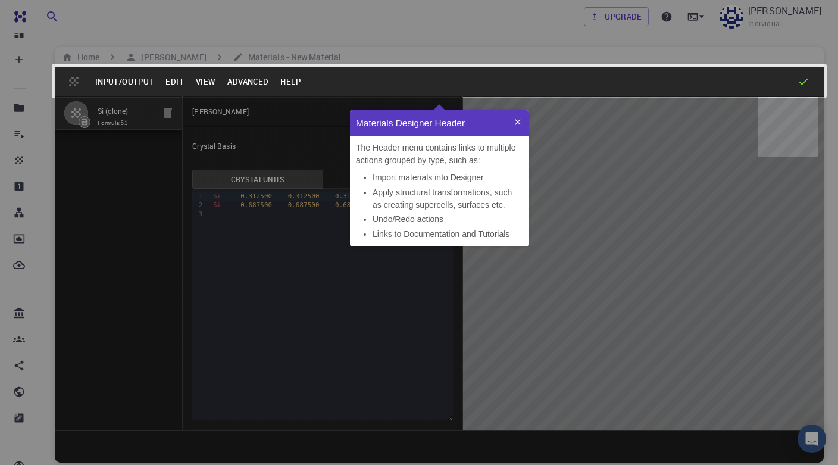
click at [520, 120] on icon at bounding box center [517, 121] width 5 height 5
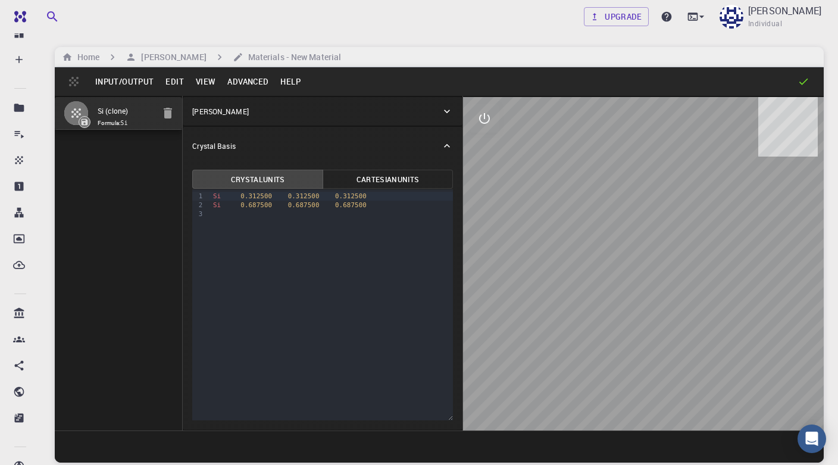
click at [443, 114] on icon at bounding box center [447, 111] width 12 height 12
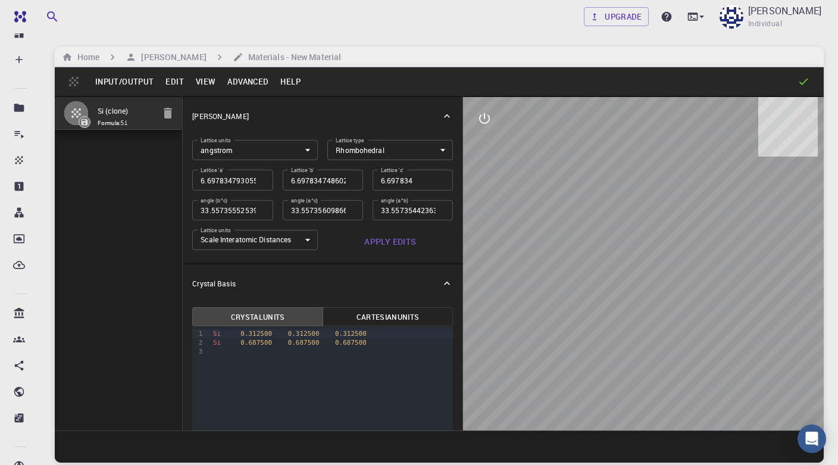
click at [443, 114] on icon at bounding box center [447, 116] width 12 height 12
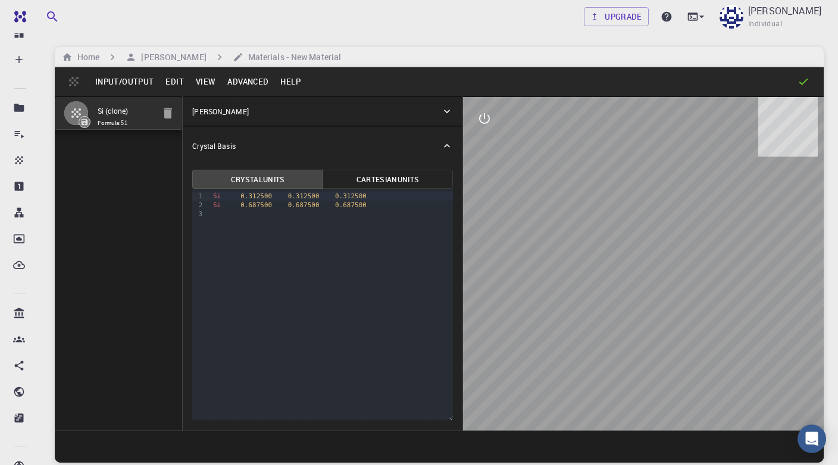
click at [443, 114] on icon at bounding box center [447, 111] width 12 height 12
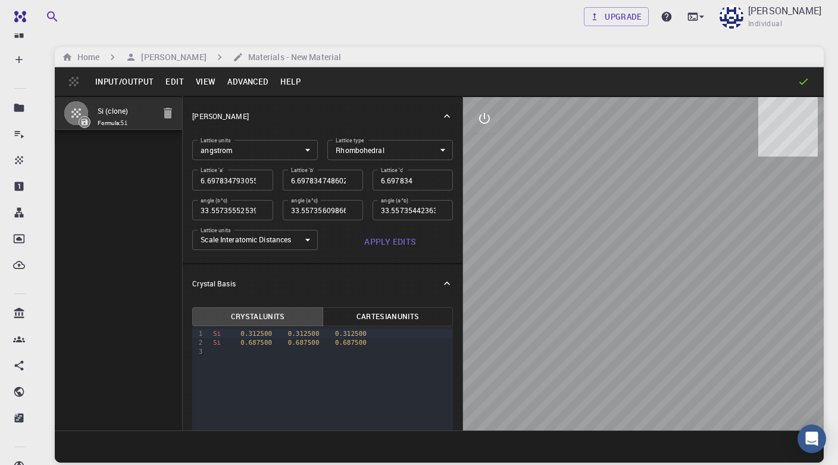
type input "6.697834793"
type input "33.557355525"
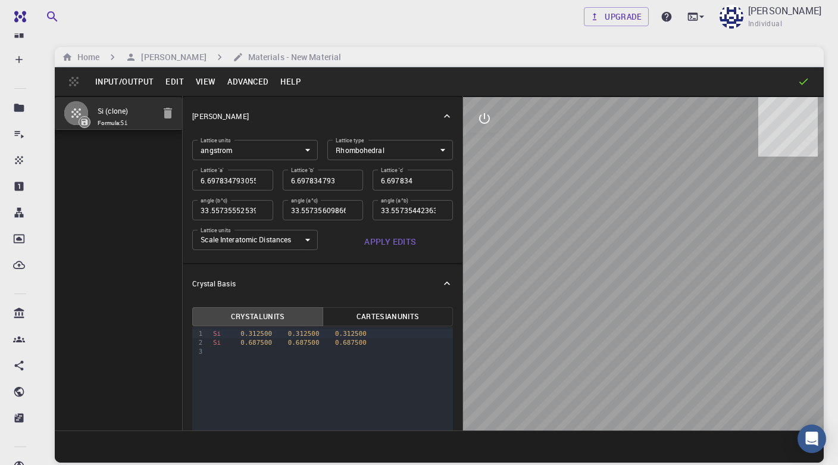
type input "33.557355525"
click at [349, 184] on input "6.697834793" at bounding box center [323, 180] width 80 height 20
click at [350, 184] on input "6.697834793" at bounding box center [323, 180] width 80 height 20
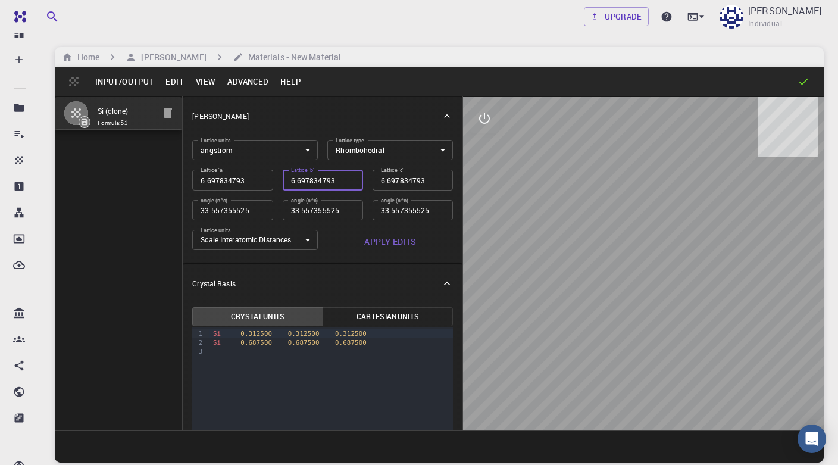
click at [350, 184] on input "6.697834793" at bounding box center [323, 180] width 80 height 20
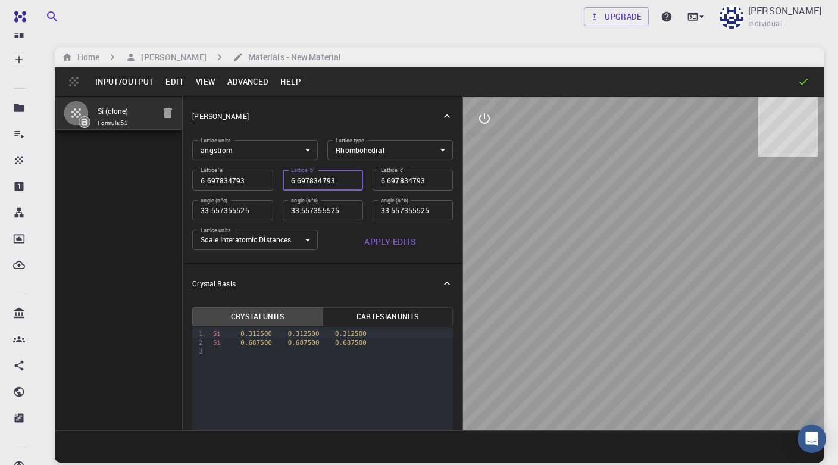
click at [354, 182] on input "6.697834793" at bounding box center [323, 180] width 80 height 20
drag, startPoint x: 342, startPoint y: 183, endPoint x: 263, endPoint y: 180, distance: 79.8
click at [263, 180] on input "6.697834793" at bounding box center [232, 180] width 80 height 20
type input "6.697834793"
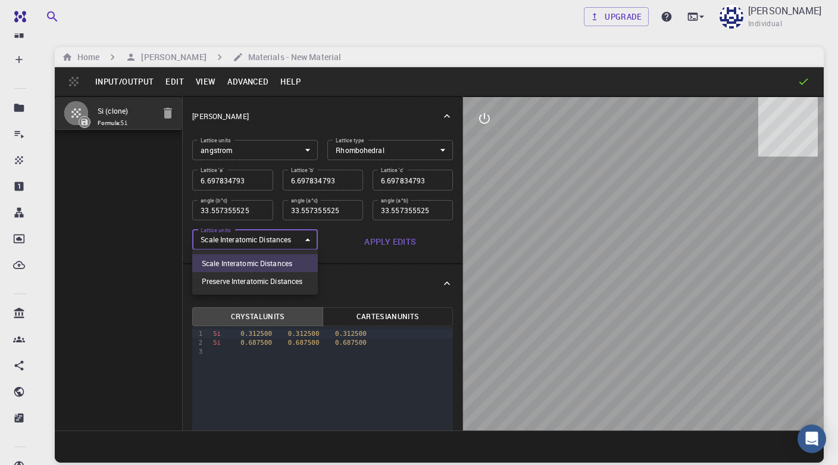
click at [279, 234] on body "Free Dashboard Create New Job New Material Create Material Upload File Import f…" at bounding box center [419, 277] width 838 height 555
click at [275, 281] on li "Preserve Interatomic Distances" at bounding box center [255, 281] width 126 height 18
type input "1"
click at [270, 248] on body "Free Dashboard Create New Job New Material Create Material Upload File Import f…" at bounding box center [419, 277] width 838 height 555
click at [351, 182] on div at bounding box center [419, 232] width 838 height 465
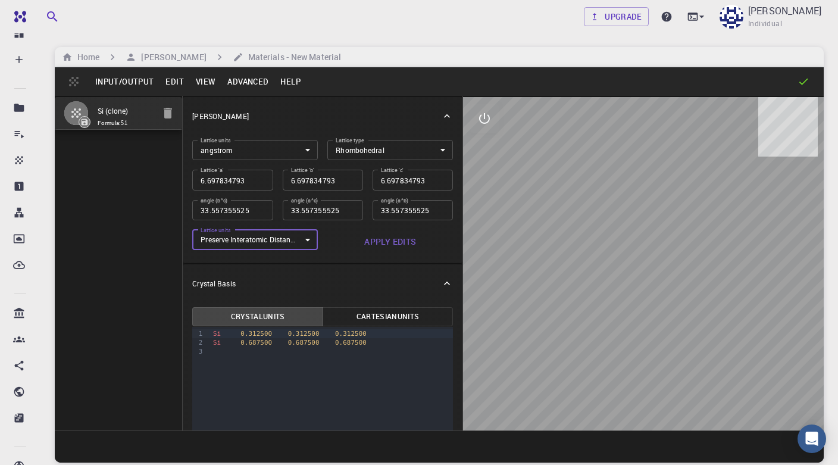
click at [350, 182] on input "6.697834793" at bounding box center [323, 180] width 80 height 20
type input "6.697834793"
click at [350, 182] on input "6.697834793" at bounding box center [323, 180] width 80 height 20
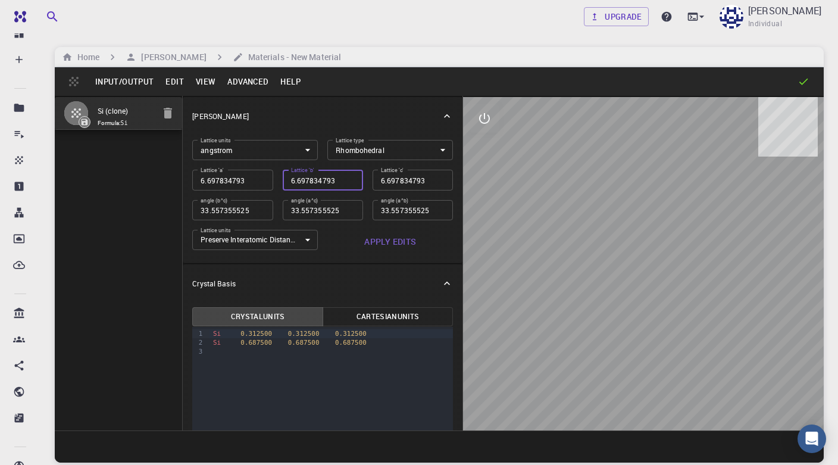
click at [348, 142] on label "Lattice type" at bounding box center [350, 140] width 29 height 8
click at [352, 151] on body "Free Dashboard Create New Job New Material Create Material Upload File Import f…" at bounding box center [419, 277] width 838 height 555
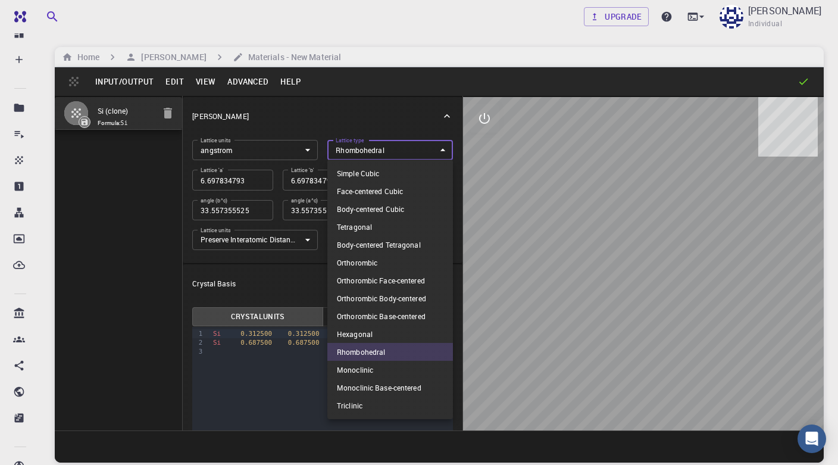
click at [354, 172] on li "Simple Cubic" at bounding box center [390, 173] width 126 height 18
type input "CUB"
type input "90"
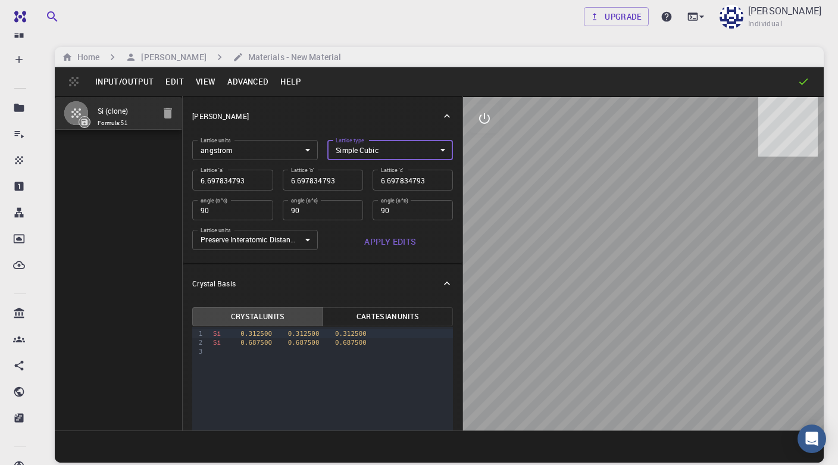
click at [289, 143] on body "Free Dashboard Create New Job New Material Create Material Upload File Import f…" at bounding box center [419, 277] width 838 height 555
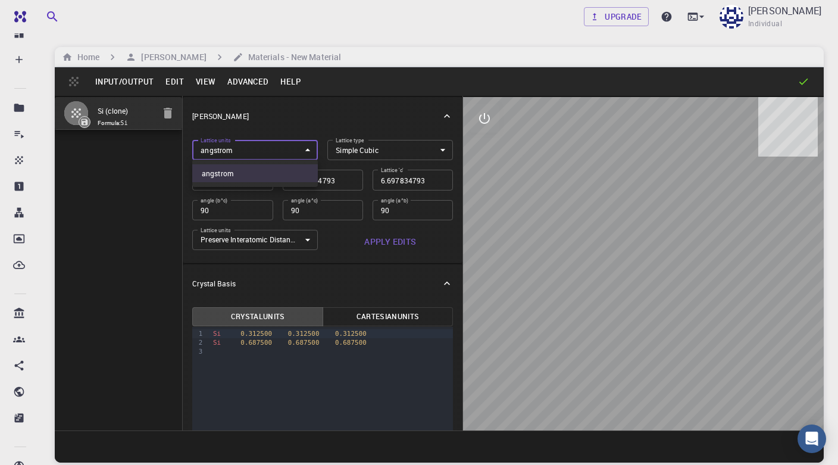
click at [306, 117] on div at bounding box center [419, 232] width 838 height 465
click at [389, 241] on button "Apply Edits" at bounding box center [390, 242] width 126 height 24
click at [298, 233] on body "Free Dashboard Create New Job New Material Create Material Upload File Import f…" at bounding box center [419, 277] width 838 height 555
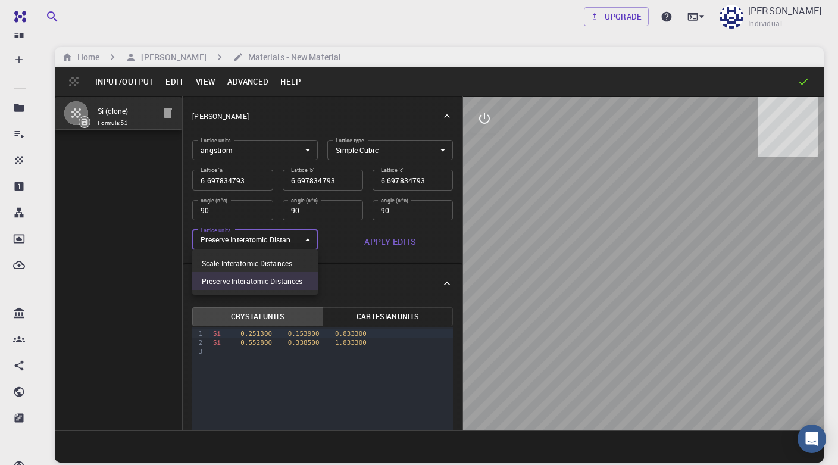
click at [288, 263] on li "Scale Interatomic Distances" at bounding box center [255, 263] width 126 height 18
type input "0"
click at [382, 241] on button "Apply Edits" at bounding box center [390, 242] width 126 height 24
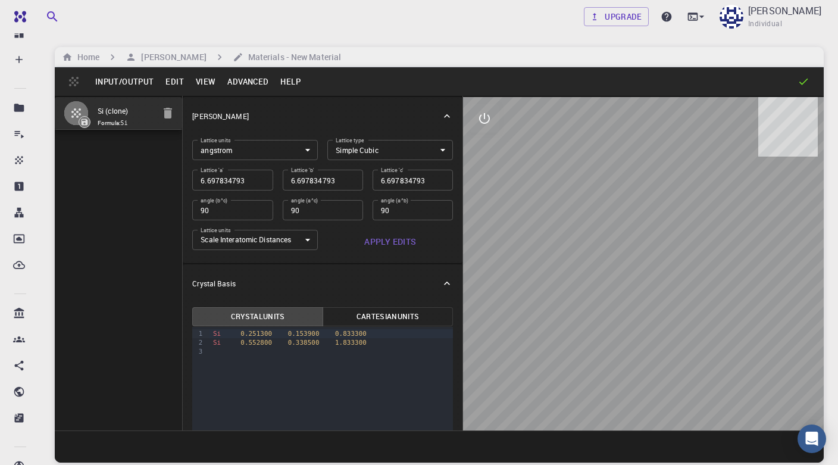
click at [365, 149] on body "Free Dashboard Create New Job New Material Create Material Upload File Import f…" at bounding box center [419, 277] width 838 height 555
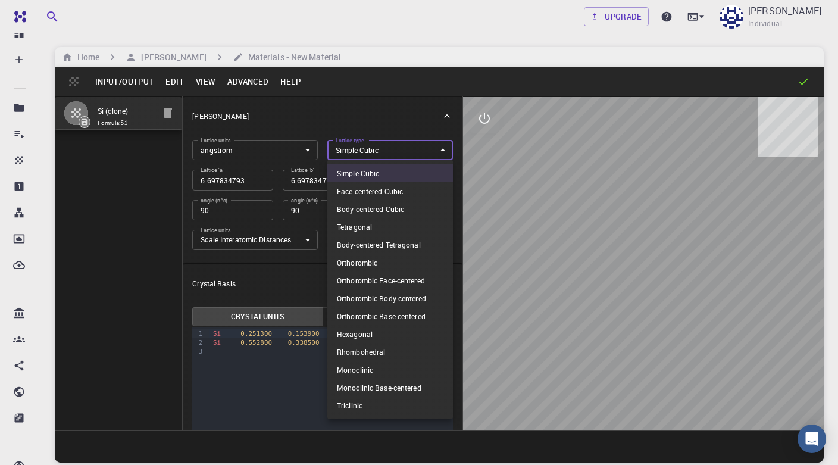
click at [388, 367] on li "Monoclinic" at bounding box center [390, 370] width 126 height 18
type input "MCL"
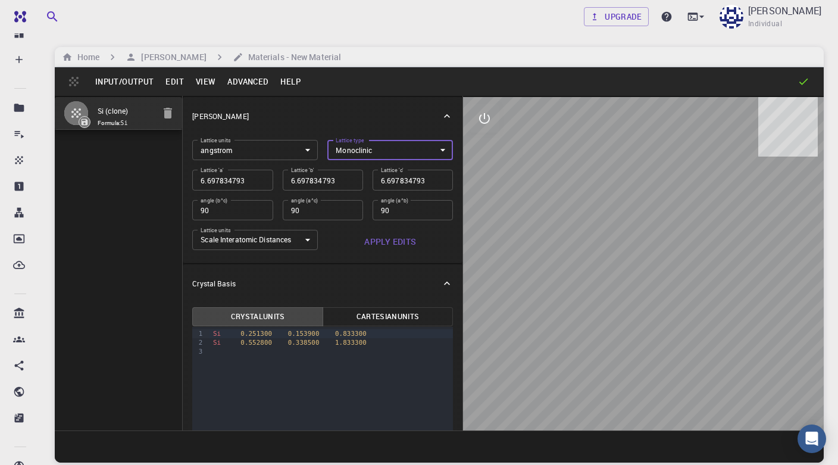
click at [383, 236] on button "Apply Edits" at bounding box center [390, 242] width 126 height 24
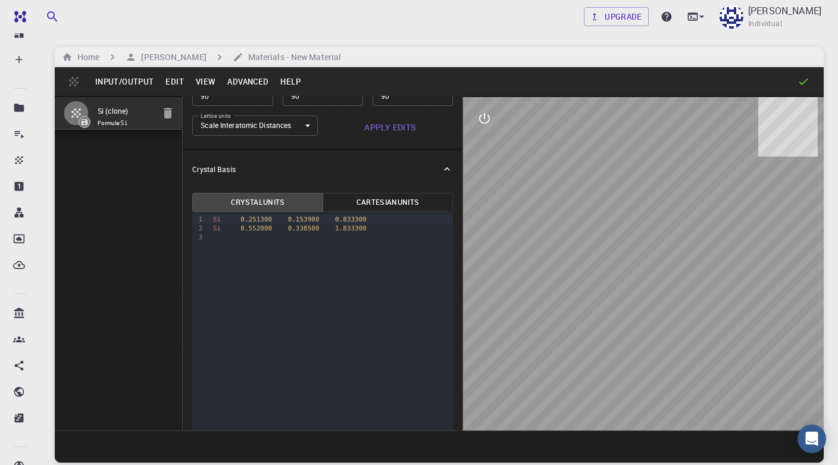
scroll to position [119, 0]
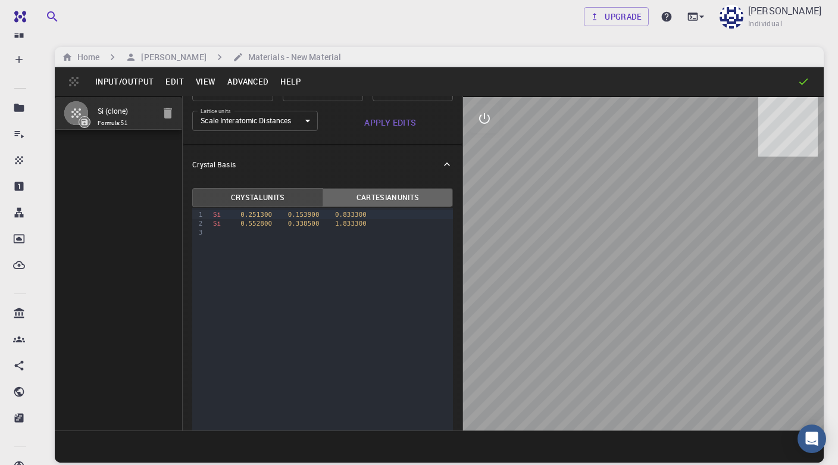
click at [368, 195] on button "Cartesian Units" at bounding box center [388, 197] width 131 height 19
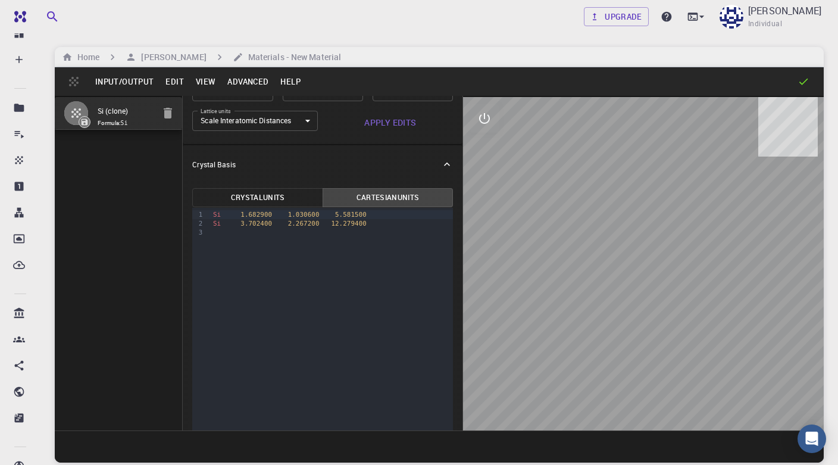
click at [288, 195] on button "Crystal Units" at bounding box center [257, 197] width 131 height 19
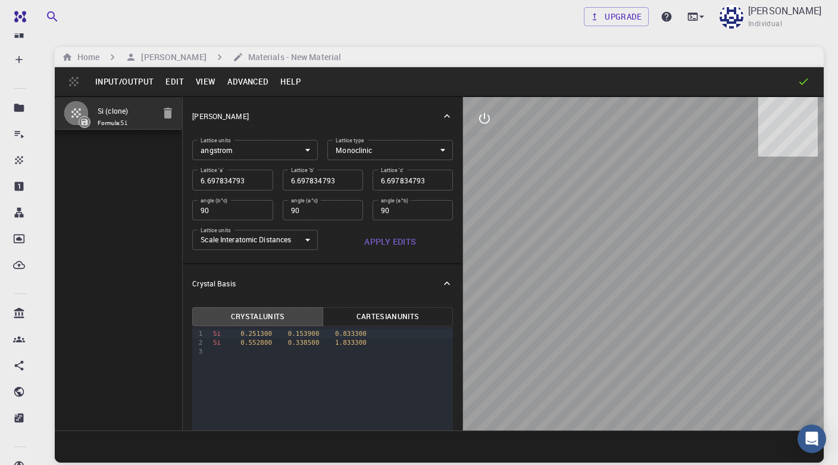
scroll to position [0, 0]
